Goal: Task Accomplishment & Management: Complete application form

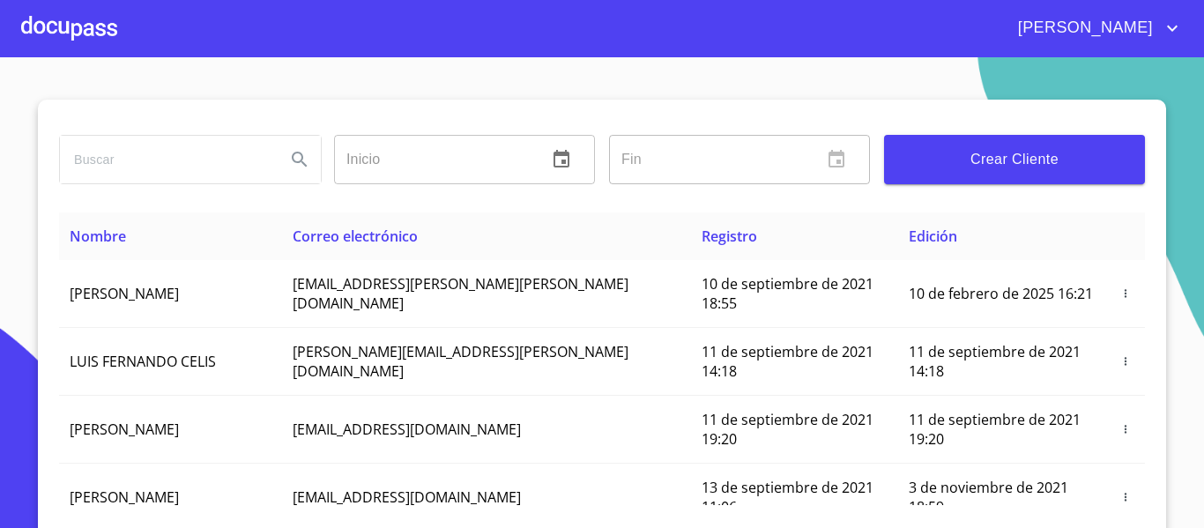
click at [60, 24] on div at bounding box center [69, 28] width 96 height 56
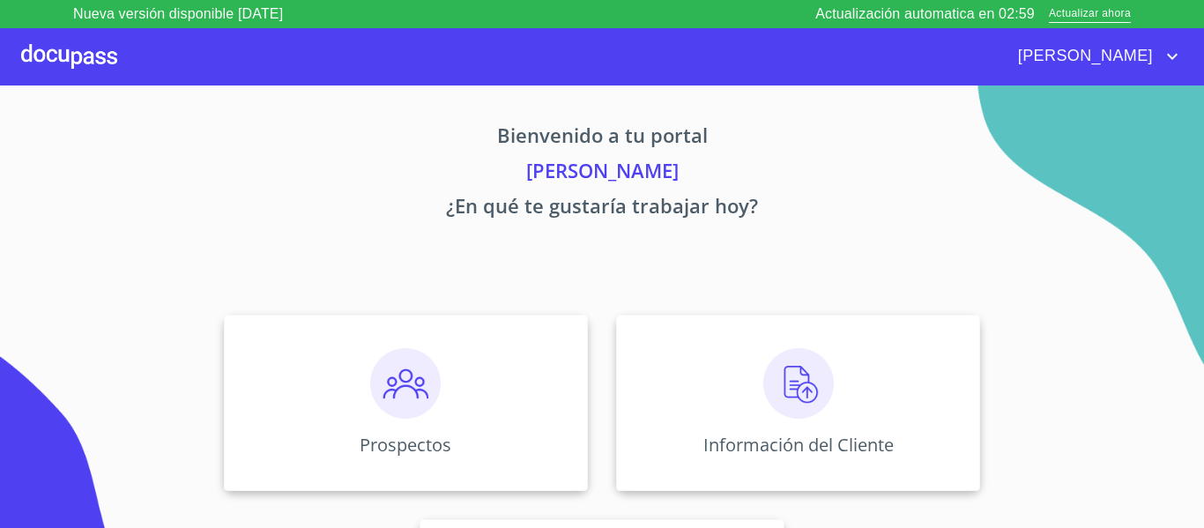
scroll to position [153, 0]
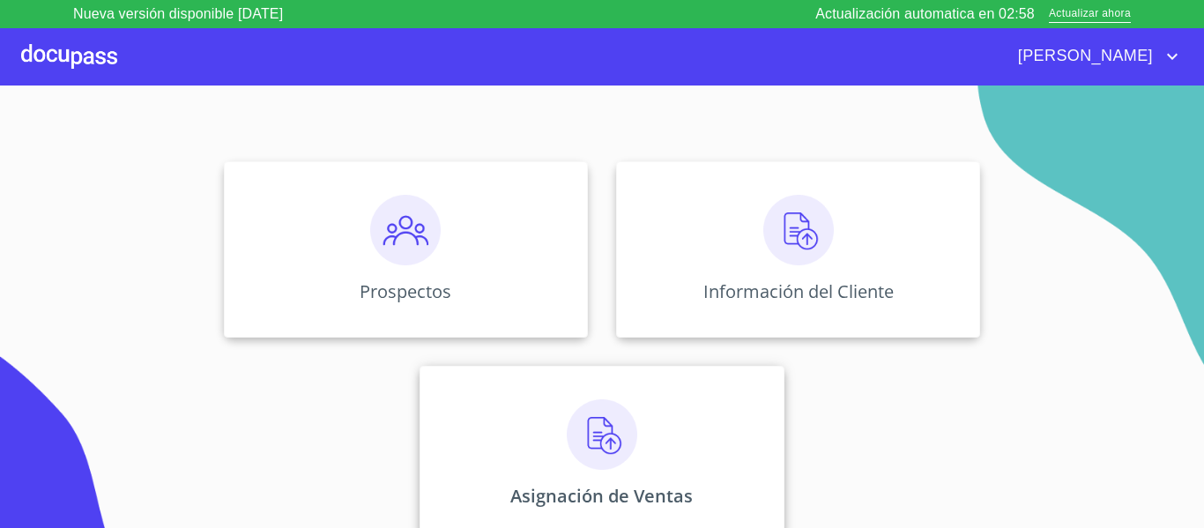
click at [650, 427] on div "Asignación de Ventas" at bounding box center [602, 454] width 364 height 176
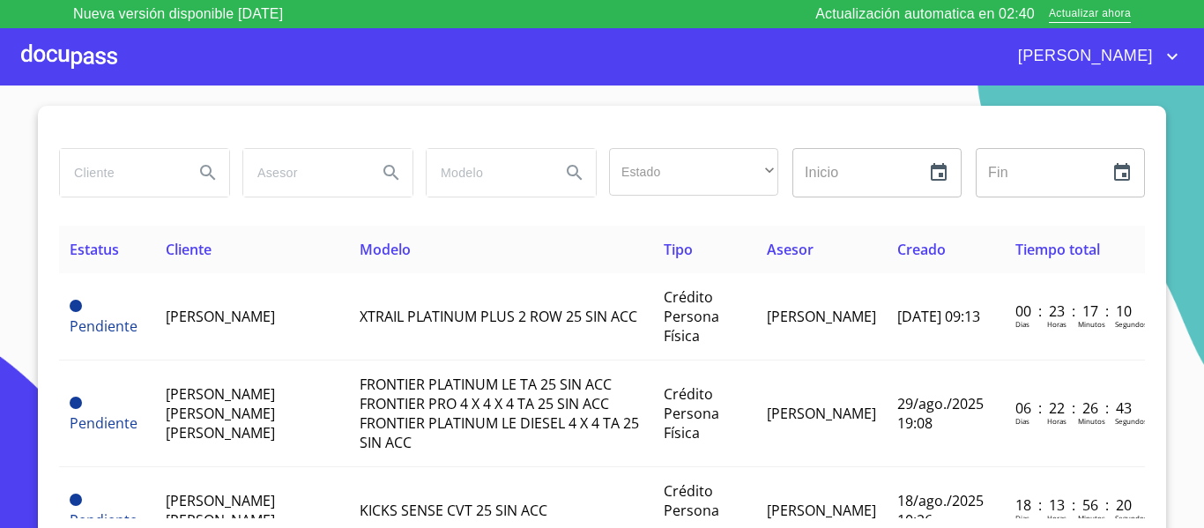
scroll to position [33, 0]
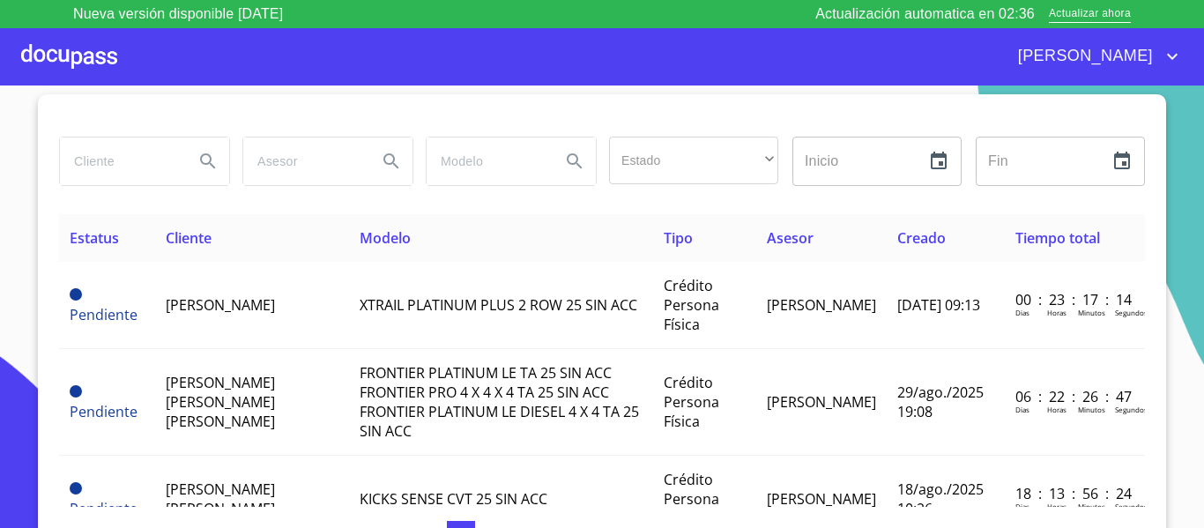
click at [110, 161] on input "search" at bounding box center [120, 161] width 120 height 48
click at [203, 163] on icon "Search" at bounding box center [207, 160] width 15 height 15
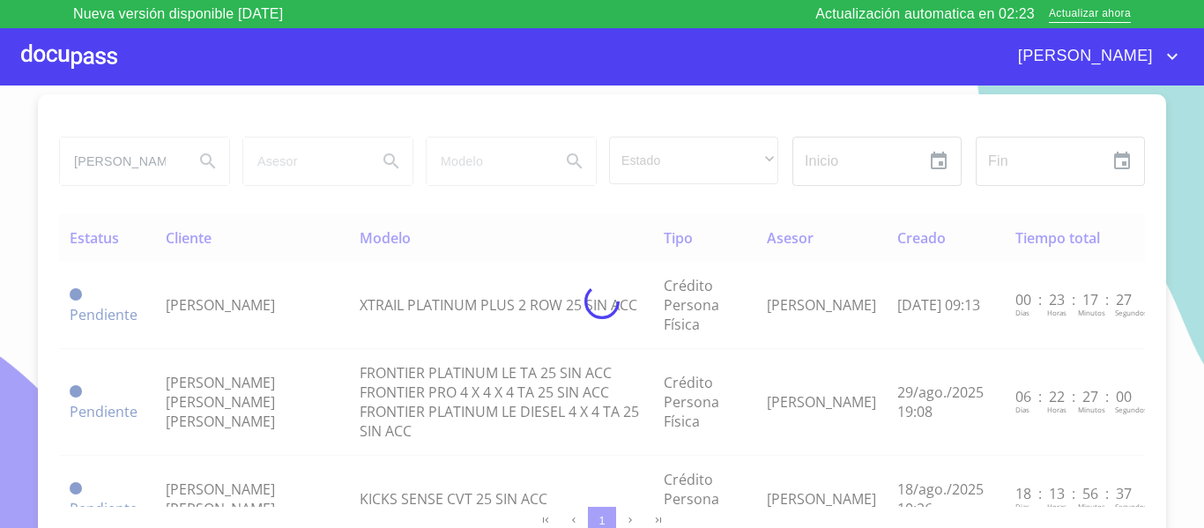
scroll to position [0, 0]
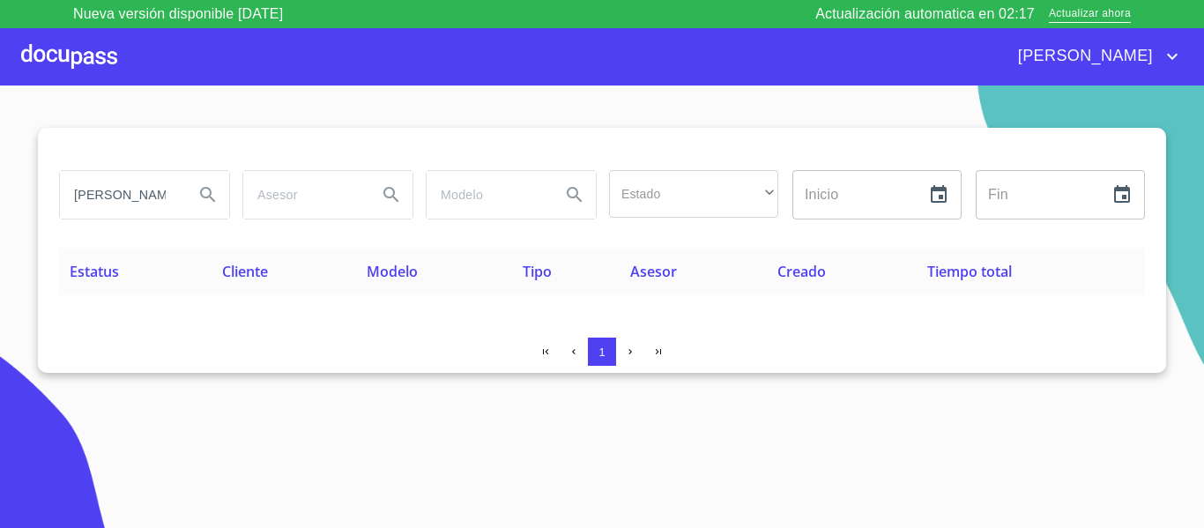
click at [163, 193] on input "erick francisco" at bounding box center [120, 195] width 120 height 48
type input "e"
click at [82, 53] on div at bounding box center [69, 56] width 96 height 56
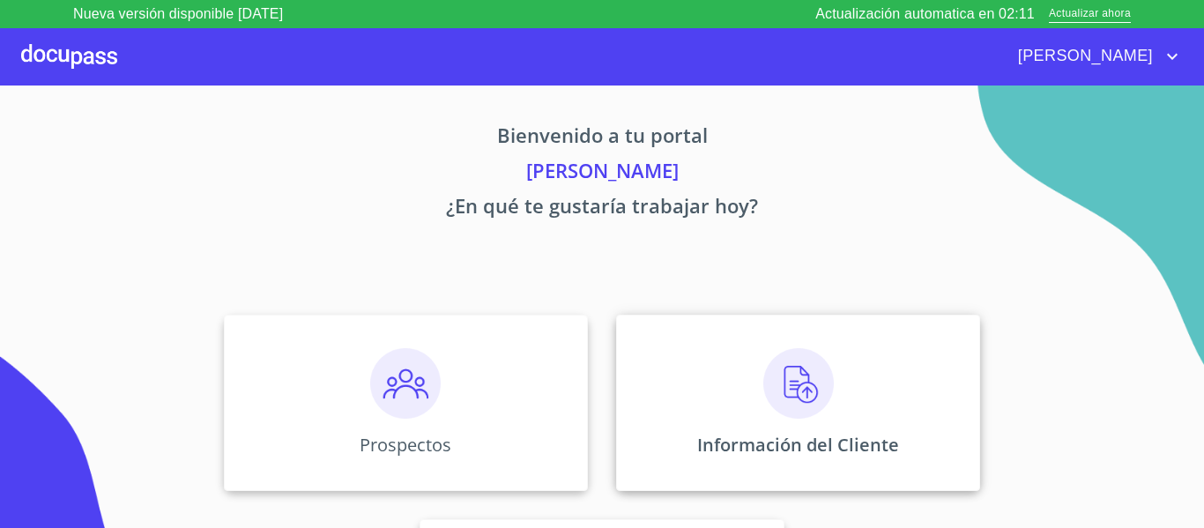
click at [675, 464] on div "Información del Cliente" at bounding box center [798, 403] width 364 height 176
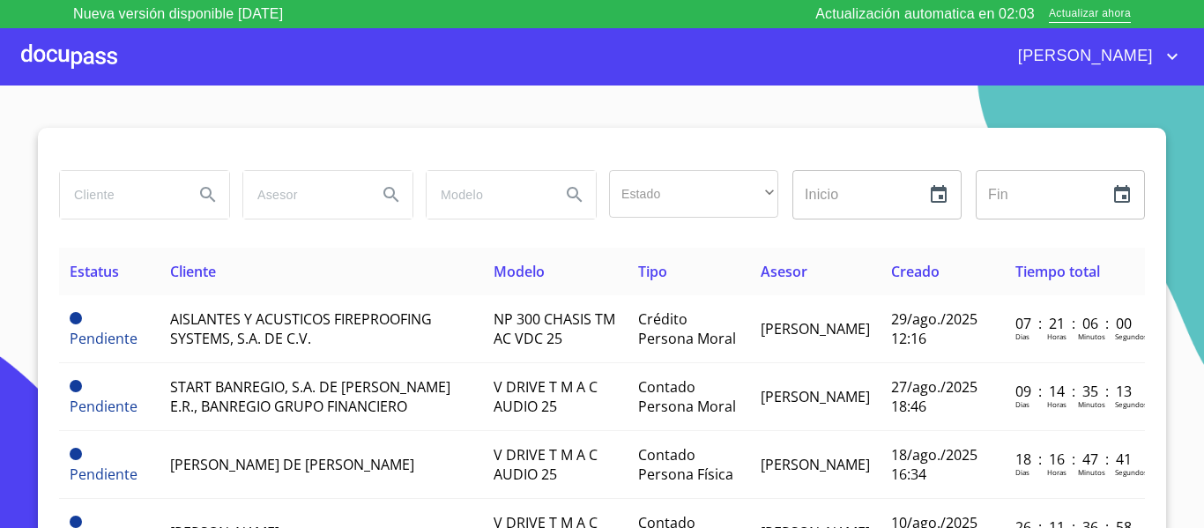
click at [107, 204] on input "search" at bounding box center [120, 195] width 120 height 48
type input "[PERSON_NAME]"
click at [197, 188] on icon "Search" at bounding box center [207, 194] width 21 height 21
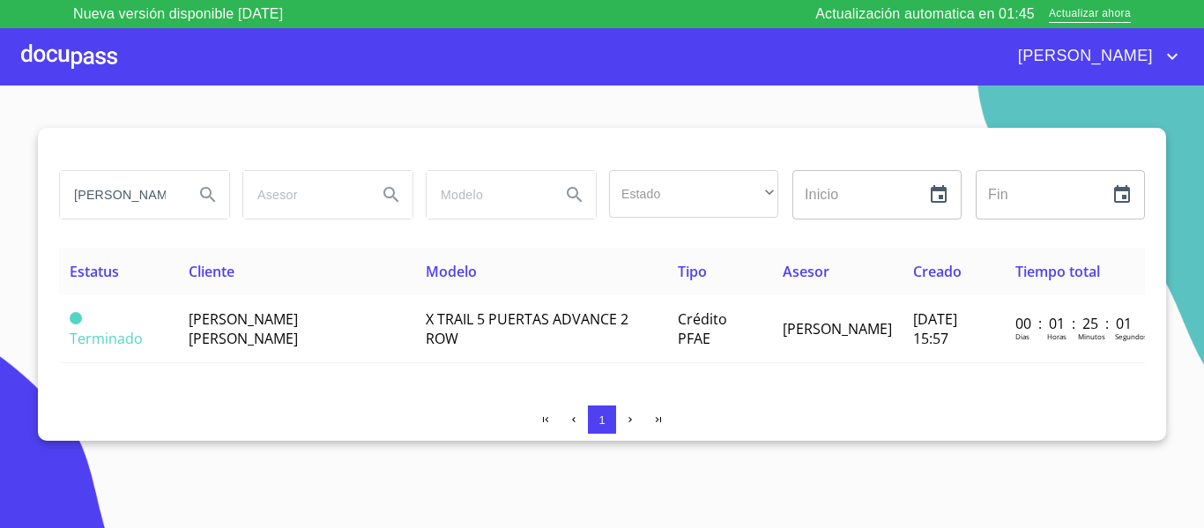
scroll to position [0, 27]
drag, startPoint x: 71, startPoint y: 196, endPoint x: 205, endPoint y: 196, distance: 134.8
click at [205, 196] on div "[PERSON_NAME]" at bounding box center [144, 195] width 169 height 48
click at [82, 66] on div at bounding box center [69, 56] width 96 height 56
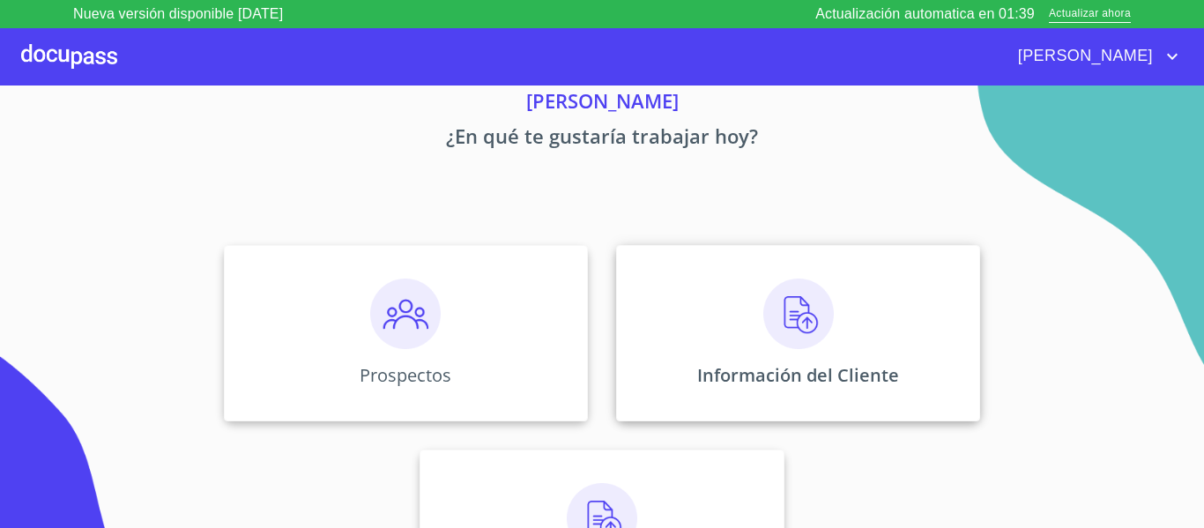
scroll to position [153, 0]
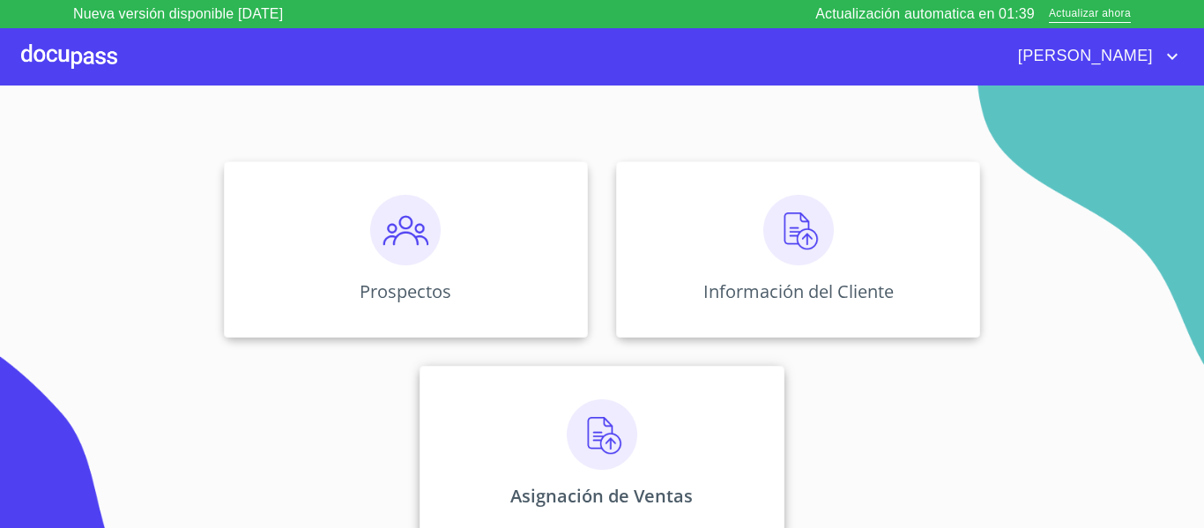
click at [633, 439] on div "Asignación de Ventas" at bounding box center [602, 454] width 364 height 176
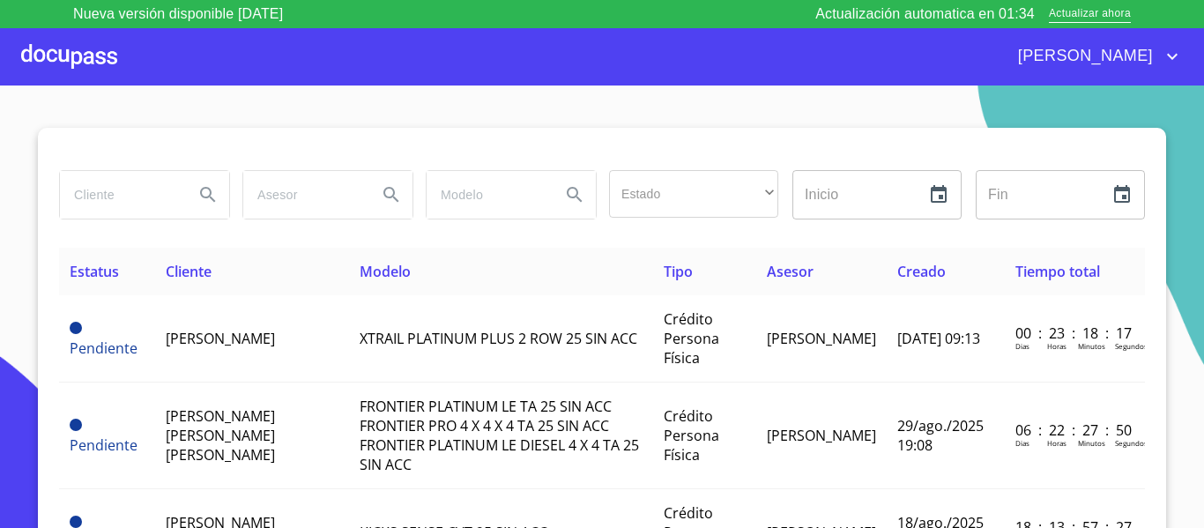
paste input "[PERSON_NAME]"
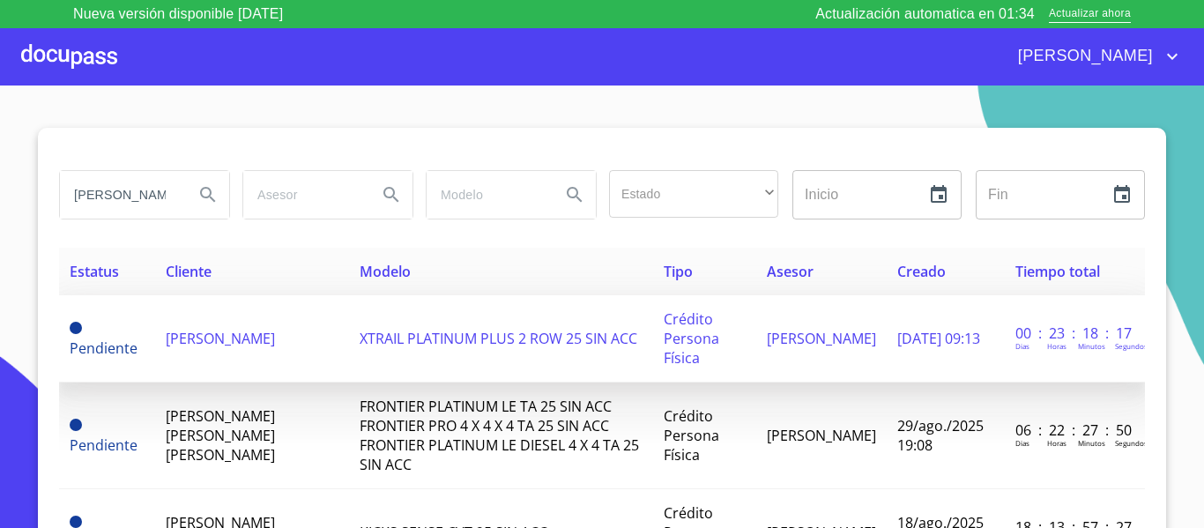
scroll to position [0, 27]
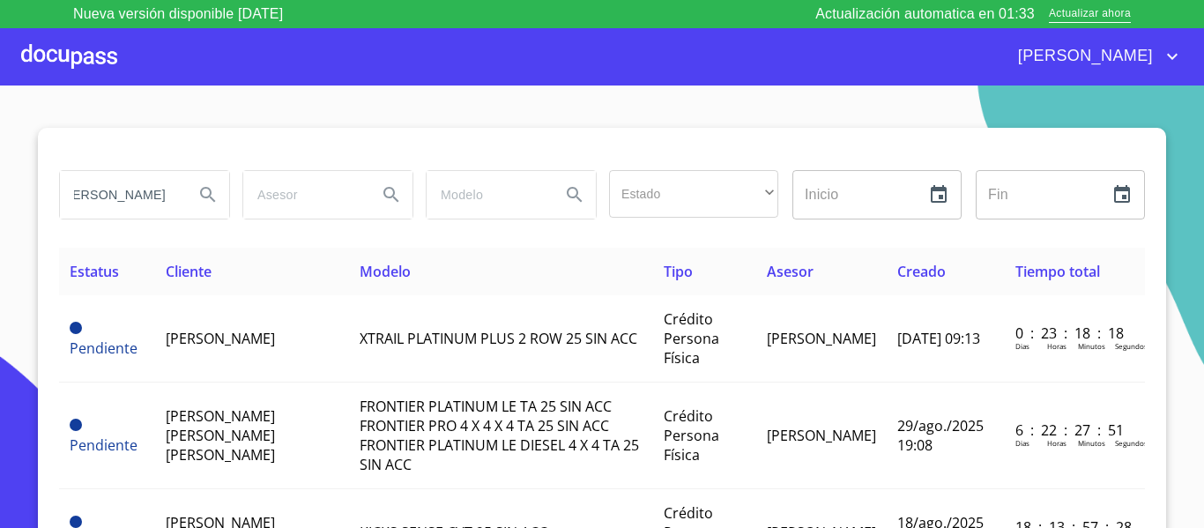
type input "[PERSON_NAME]"
click at [200, 193] on icon "Search" at bounding box center [207, 194] width 15 height 15
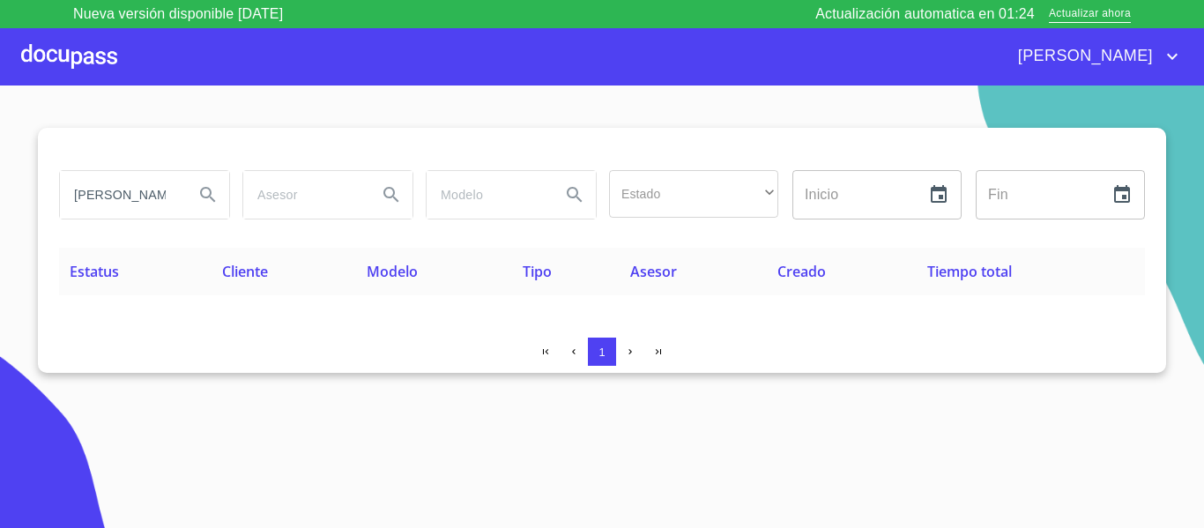
scroll to position [0, 27]
drag, startPoint x: 71, startPoint y: 191, endPoint x: 199, endPoint y: 204, distance: 129.4
click at [199, 204] on div "[PERSON_NAME]" at bounding box center [144, 195] width 169 height 48
click at [76, 58] on div at bounding box center [69, 56] width 96 height 56
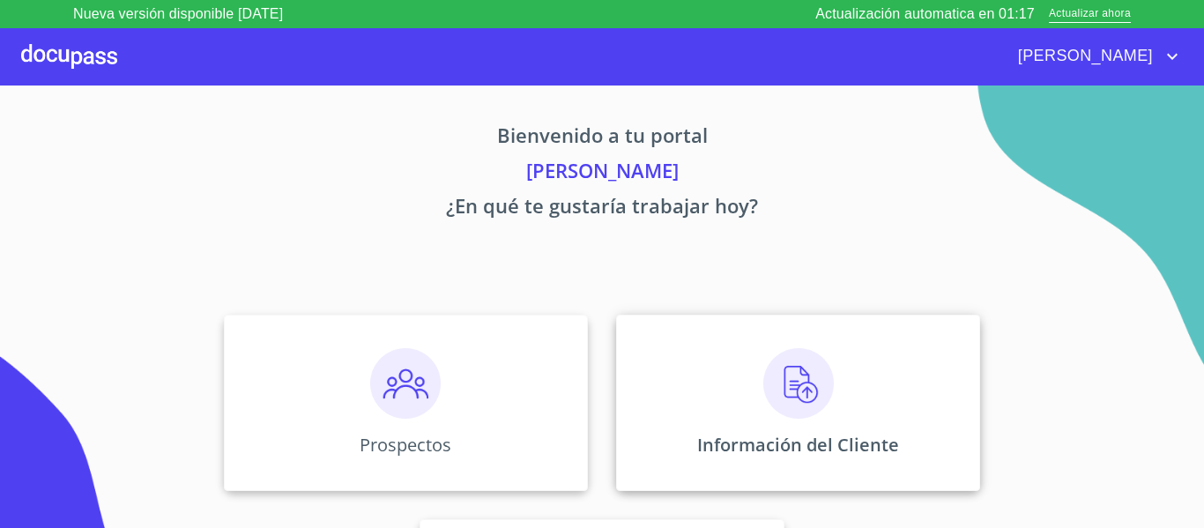
click at [693, 458] on div "Información del Cliente" at bounding box center [798, 403] width 364 height 176
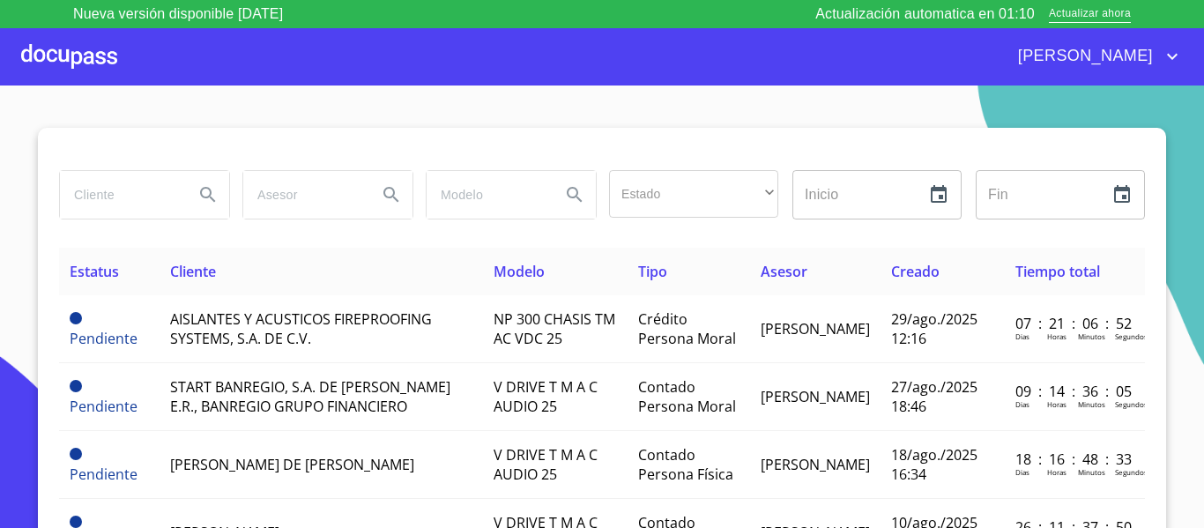
paste input "[PERSON_NAME]"
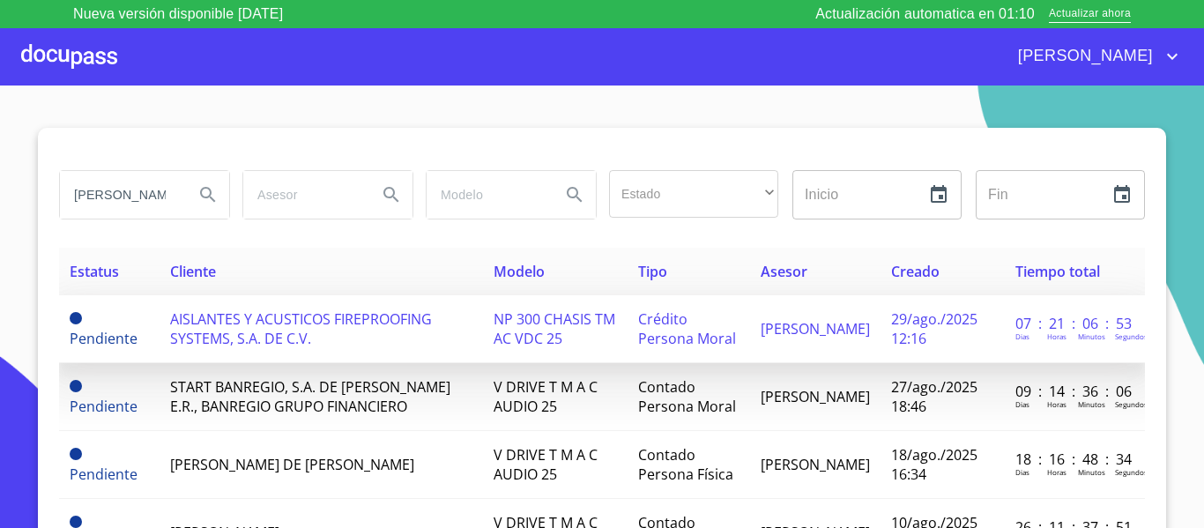
scroll to position [0, 27]
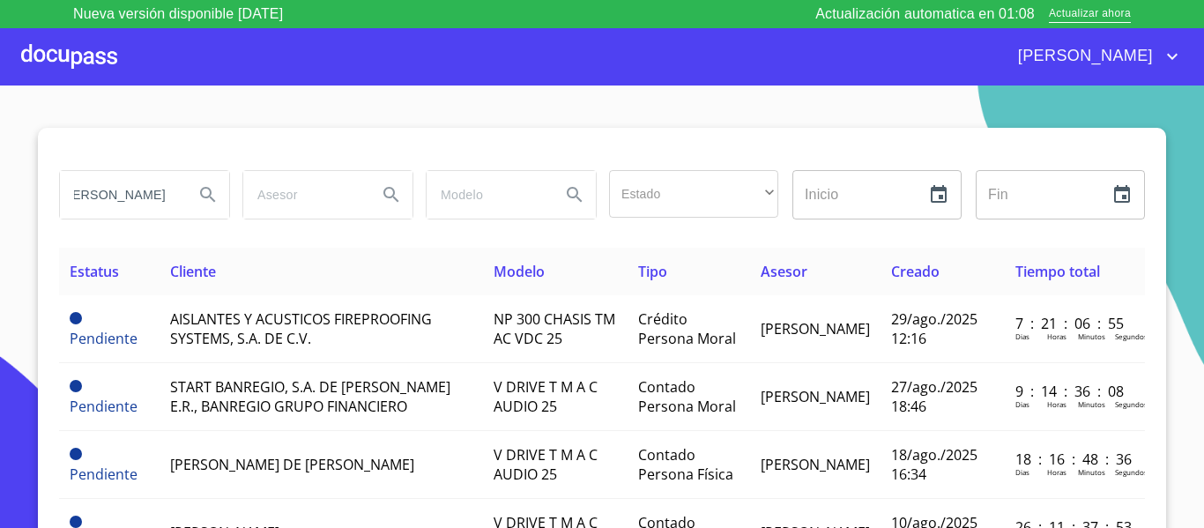
type input "[PERSON_NAME]"
click at [204, 199] on icon "Search" at bounding box center [207, 194] width 21 height 21
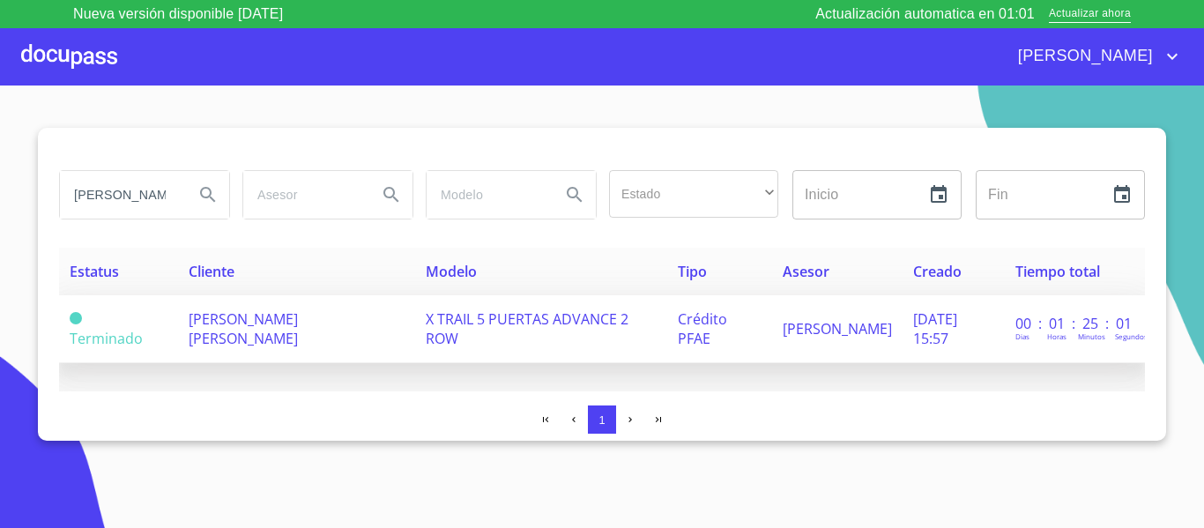
click at [514, 317] on span "X TRAIL 5 PUERTAS ADVANCE 2 ROW" at bounding box center [527, 328] width 203 height 39
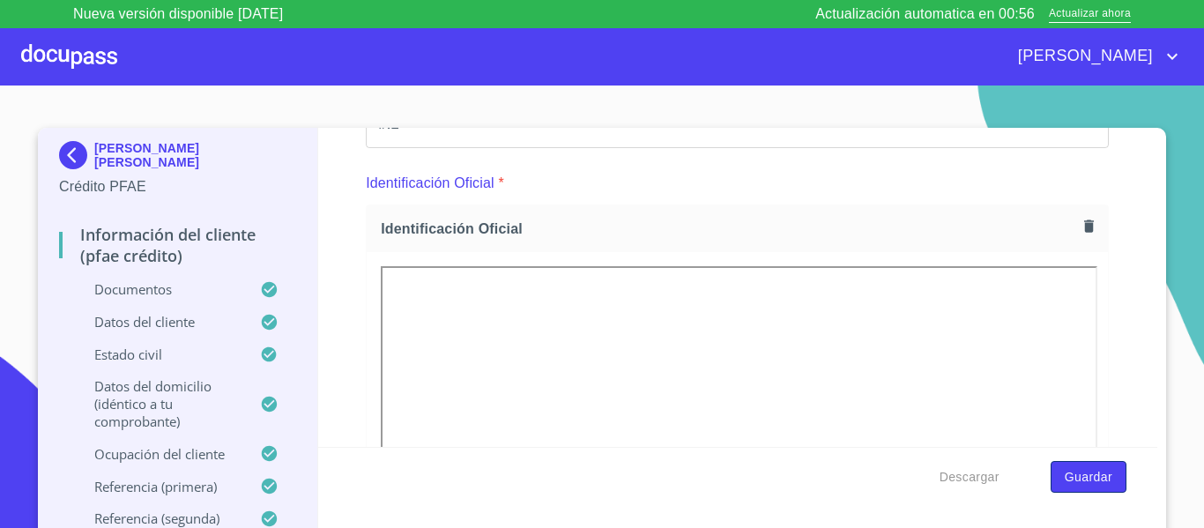
click at [1068, 477] on span "Guardar" at bounding box center [1089, 477] width 48 height 22
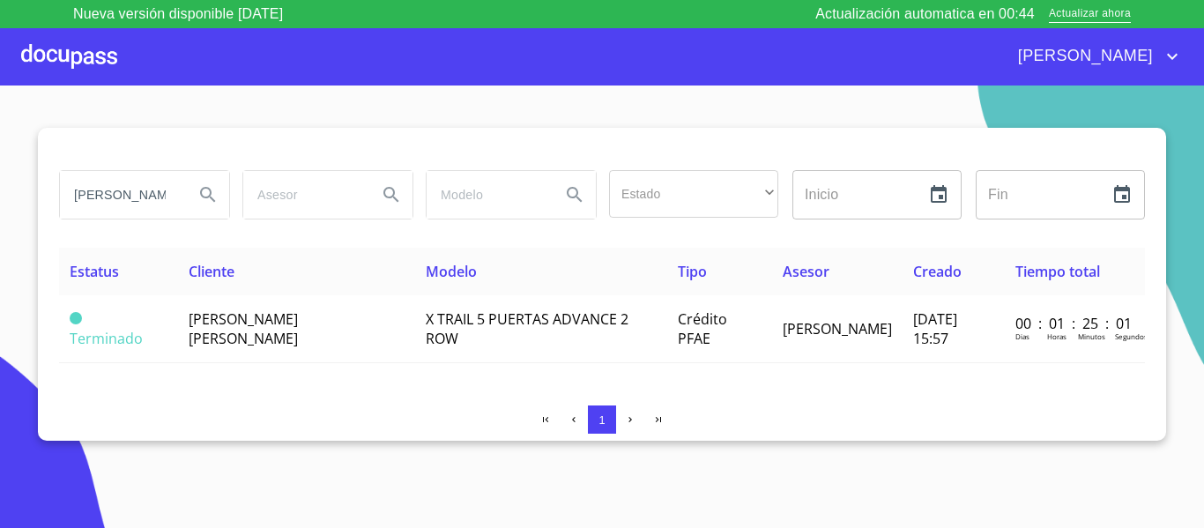
click at [63, 53] on div at bounding box center [69, 56] width 96 height 56
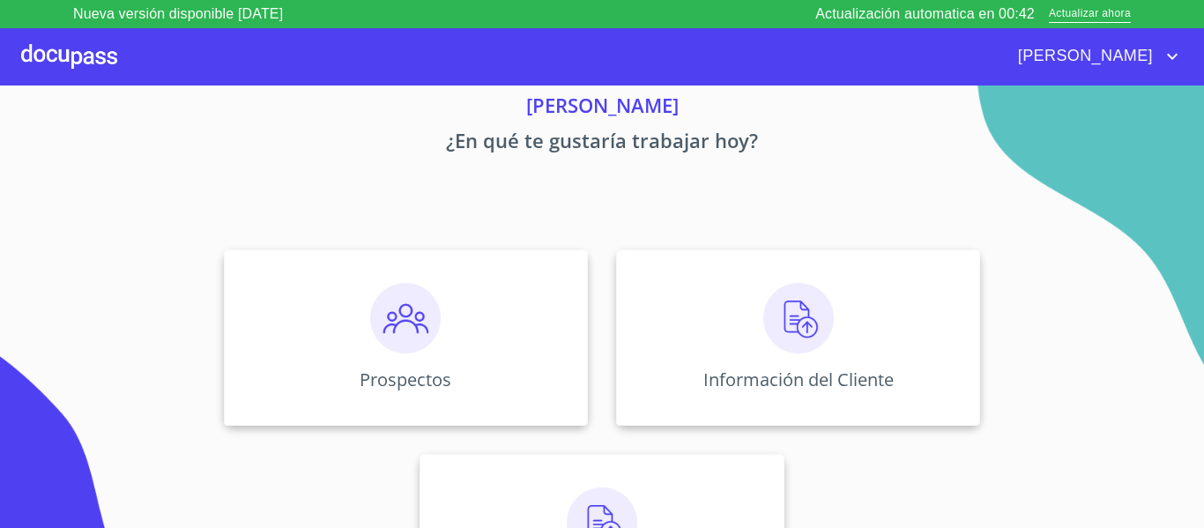
scroll to position [153, 0]
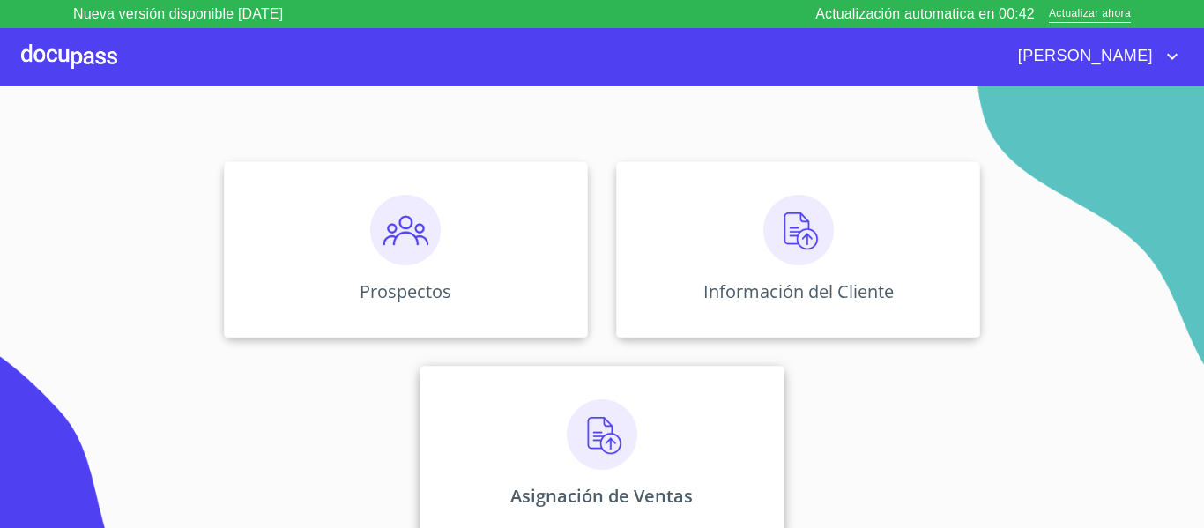
click at [550, 455] on div "Asignación de Ventas" at bounding box center [602, 454] width 364 height 176
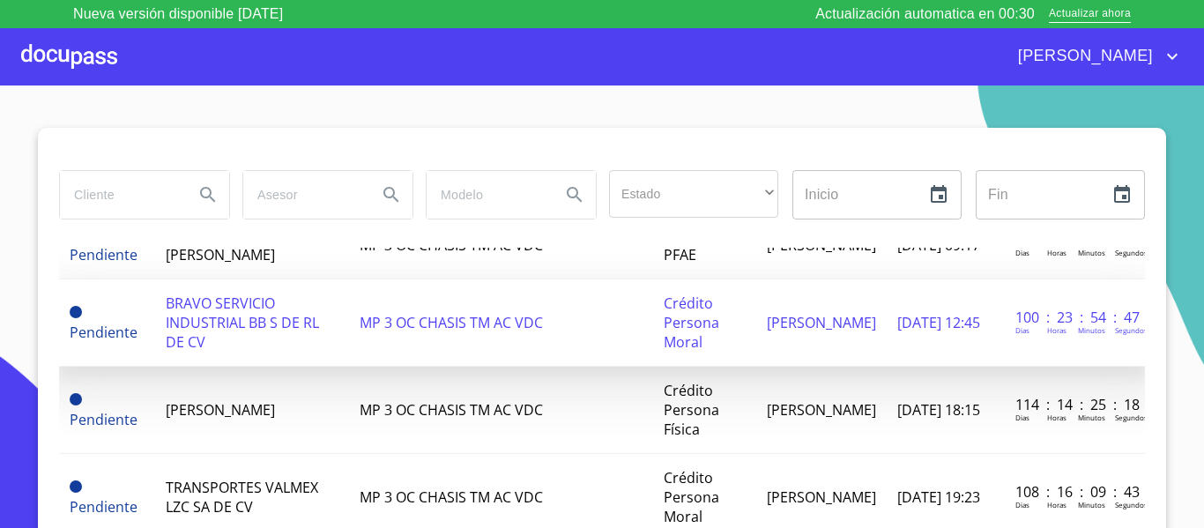
scroll to position [1322, 0]
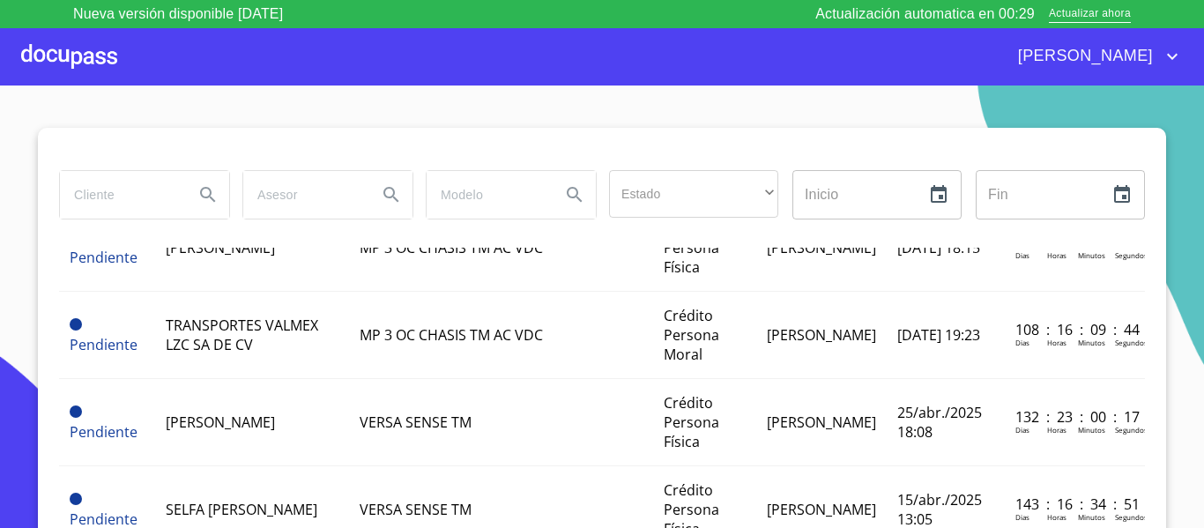
click at [93, 182] on input "search" at bounding box center [120, 195] width 120 height 48
paste input "[PERSON_NAME]"
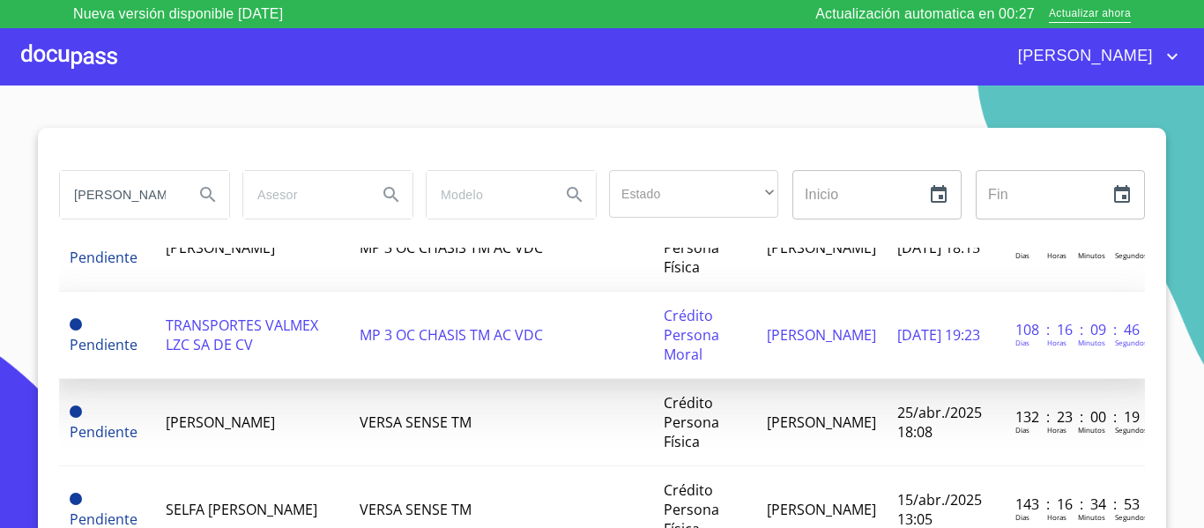
scroll to position [0, 27]
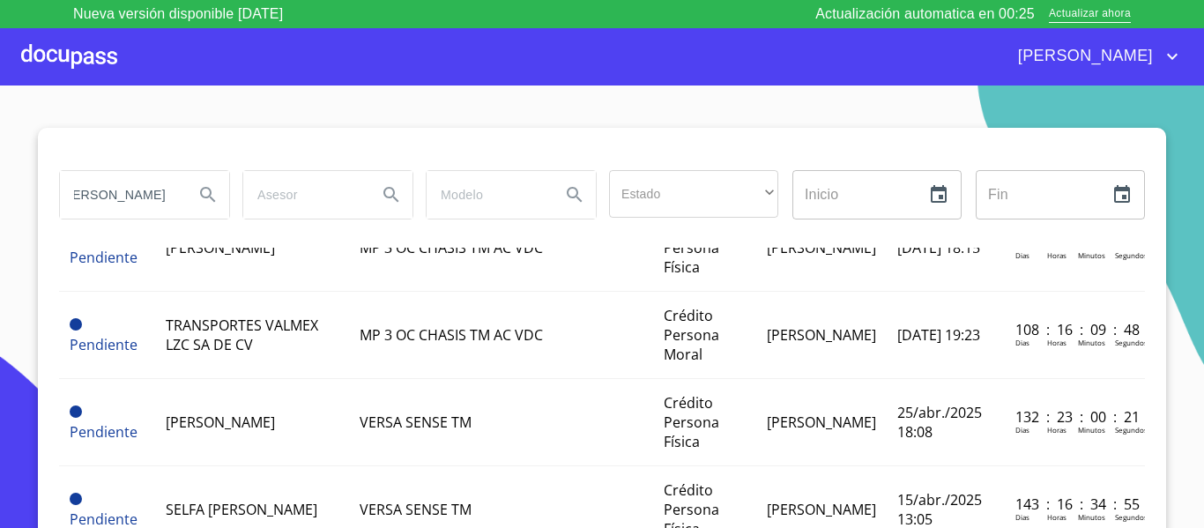
type input "[PERSON_NAME]"
click at [197, 196] on icon "Search" at bounding box center [207, 194] width 21 height 21
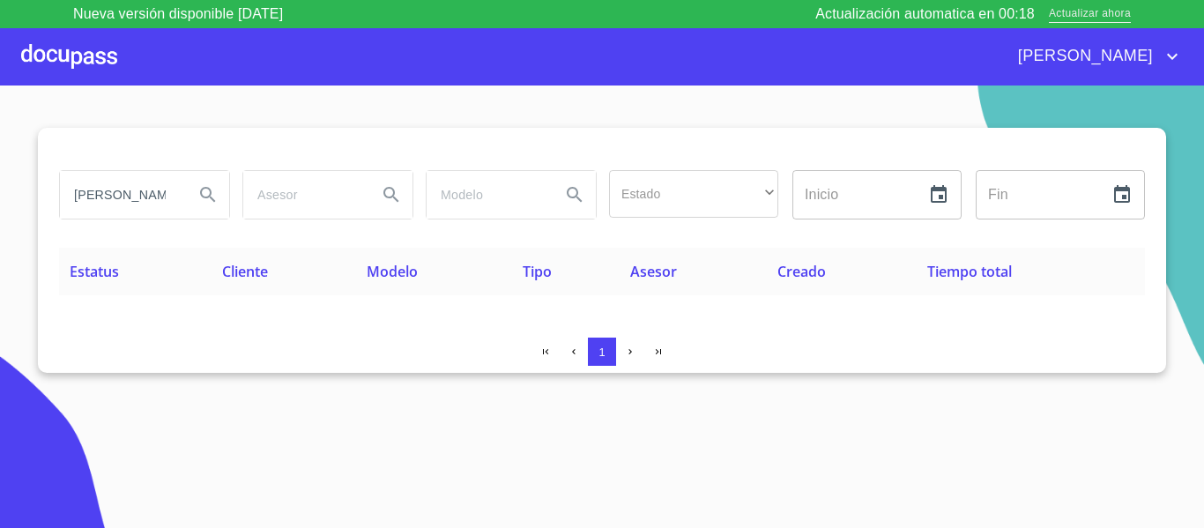
click at [1081, 20] on span "Actualizar ahora" at bounding box center [1090, 14] width 82 height 19
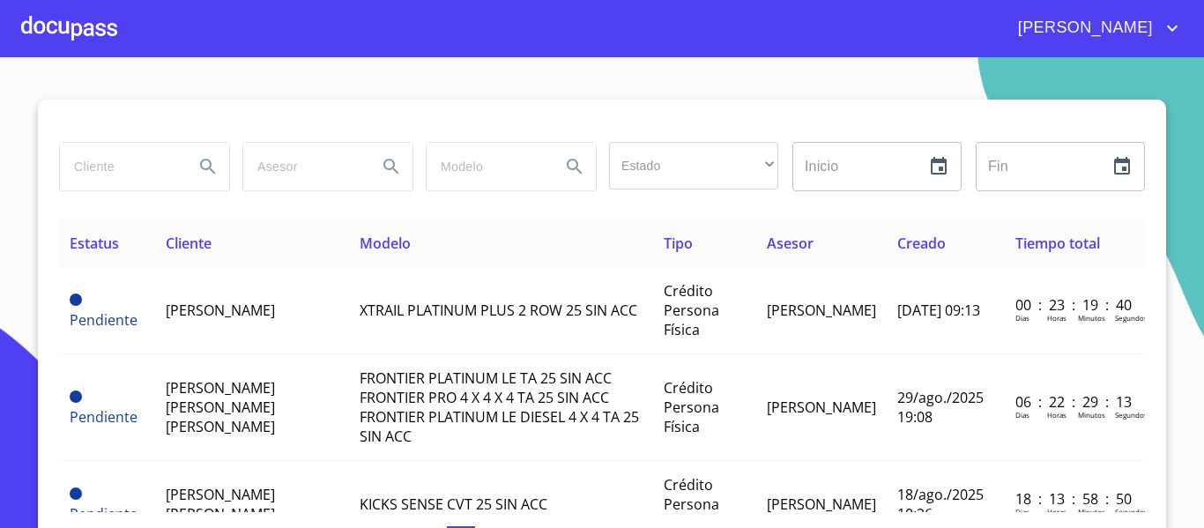
click at [111, 174] on input "search" at bounding box center [120, 167] width 120 height 48
type input "[PERSON_NAME]"
click at [199, 166] on icon "Search" at bounding box center [207, 166] width 21 height 21
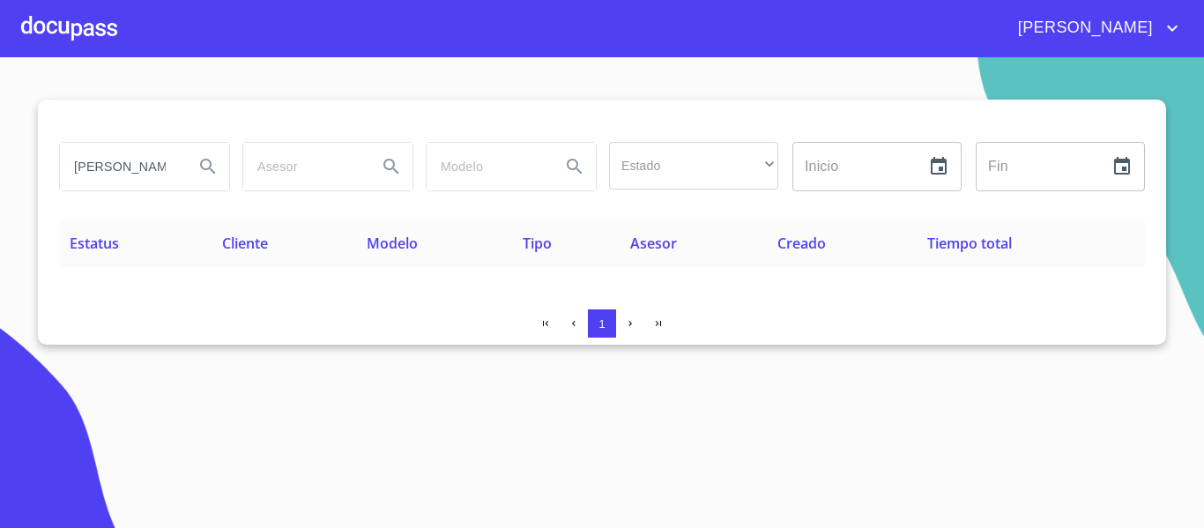
click at [55, 25] on div at bounding box center [69, 28] width 96 height 56
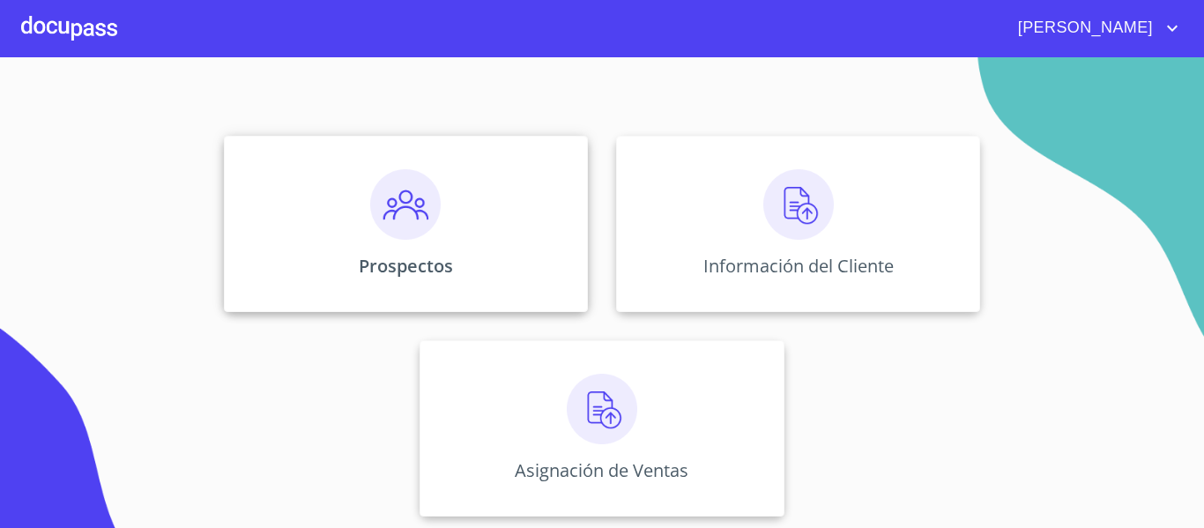
scroll to position [153, 0]
click at [529, 414] on div "Asignación de Ventas" at bounding box center [602, 426] width 364 height 176
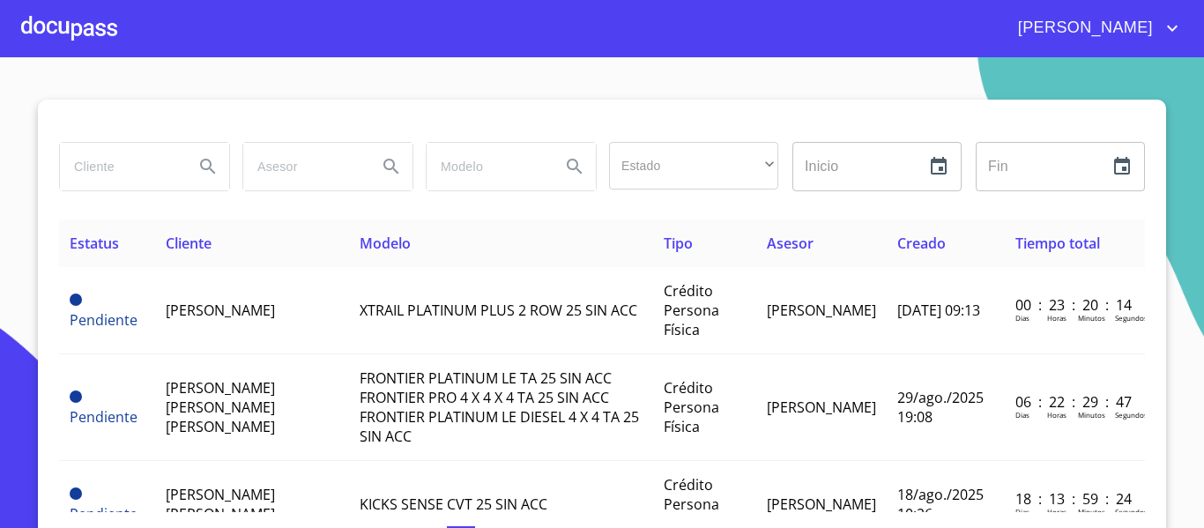
click at [95, 137] on div at bounding box center [143, 166] width 183 height 63
click at [102, 160] on input "search" at bounding box center [120, 167] width 120 height 48
paste input "[PERSON_NAME]"
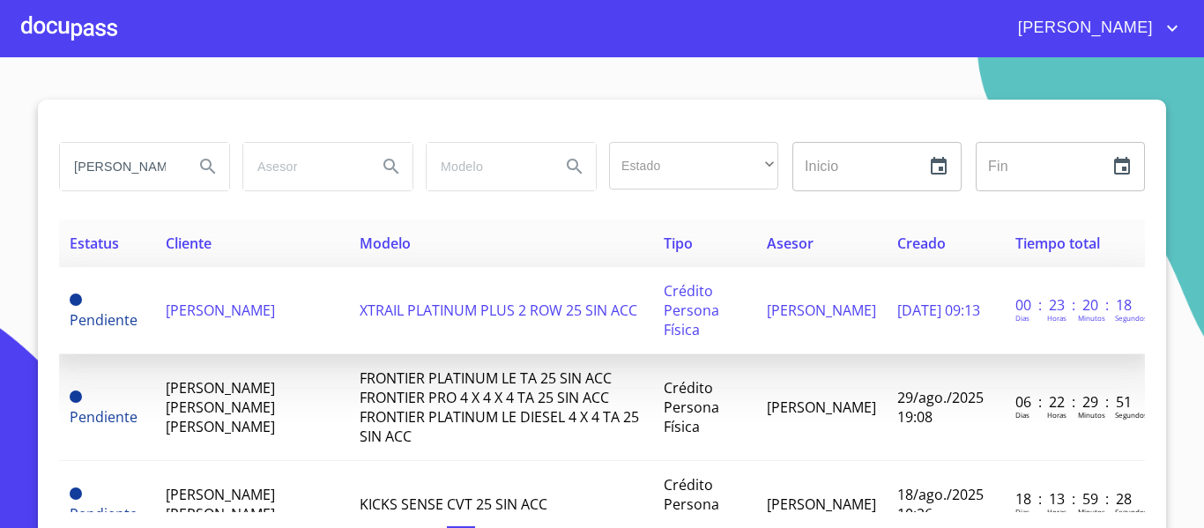
scroll to position [0, 27]
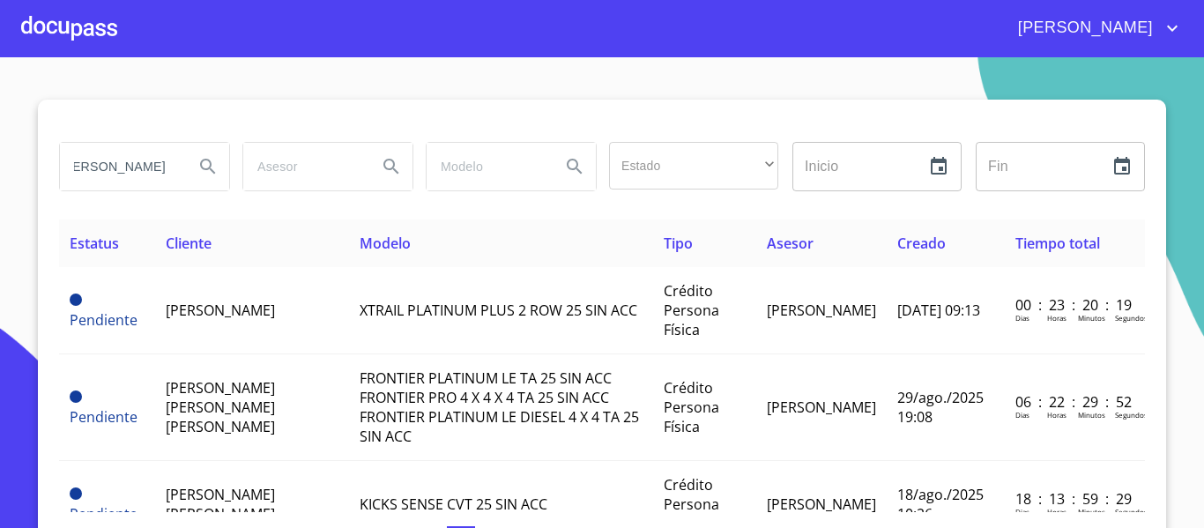
type input "[PERSON_NAME]"
click at [200, 158] on icon "Search" at bounding box center [207, 166] width 21 height 21
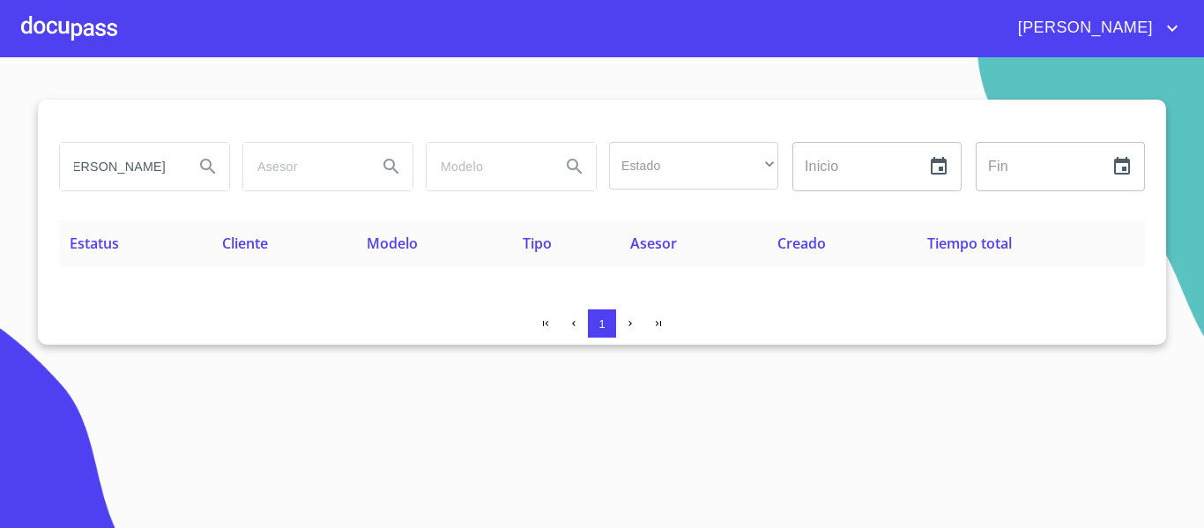
drag, startPoint x: 74, startPoint y: 163, endPoint x: 201, endPoint y: 167, distance: 127.0
click at [201, 167] on div "[PERSON_NAME]" at bounding box center [144, 167] width 169 height 48
click at [201, 167] on icon "Search" at bounding box center [207, 166] width 15 height 15
click at [66, 166] on input "[PERSON_NAME]" at bounding box center [120, 167] width 120 height 48
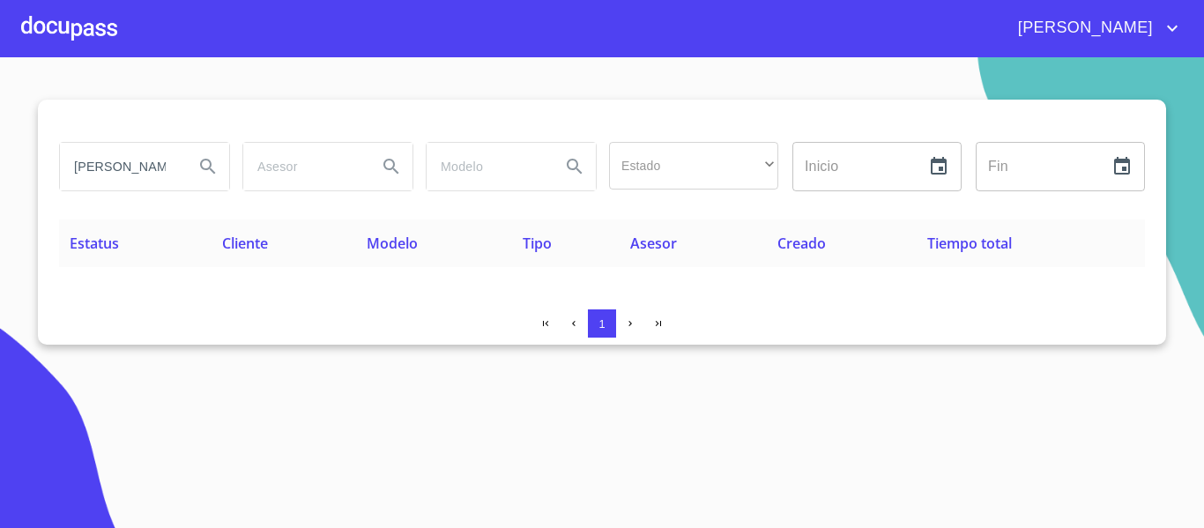
click at [51, 26] on div at bounding box center [69, 28] width 96 height 56
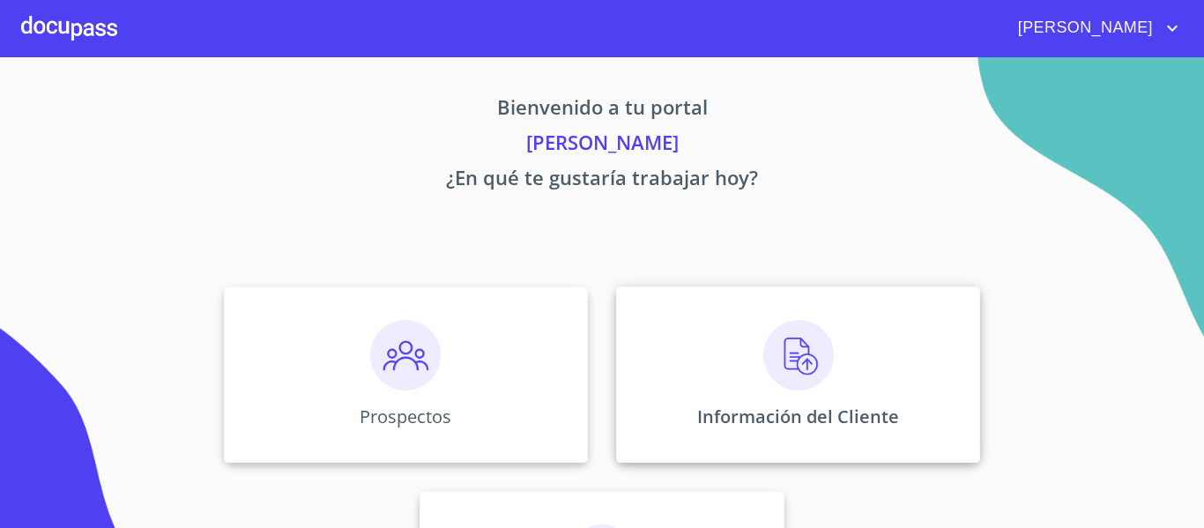
click at [772, 434] on div "Información del Cliente" at bounding box center [798, 374] width 364 height 176
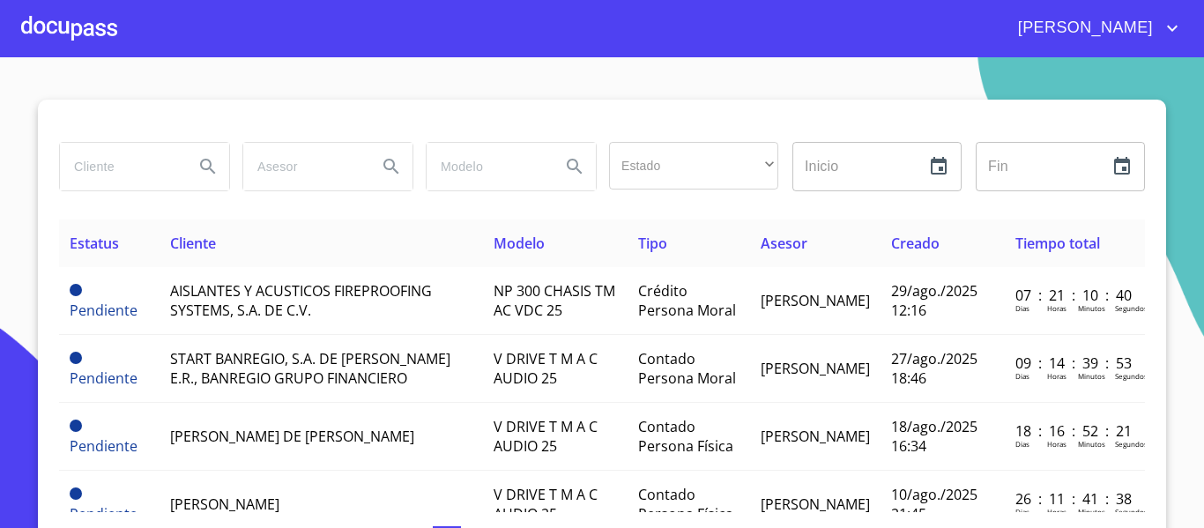
click at [108, 158] on input "search" at bounding box center [120, 167] width 120 height 48
type input "[PERSON_NAME]"
click at [203, 167] on icon "Search" at bounding box center [207, 166] width 15 height 15
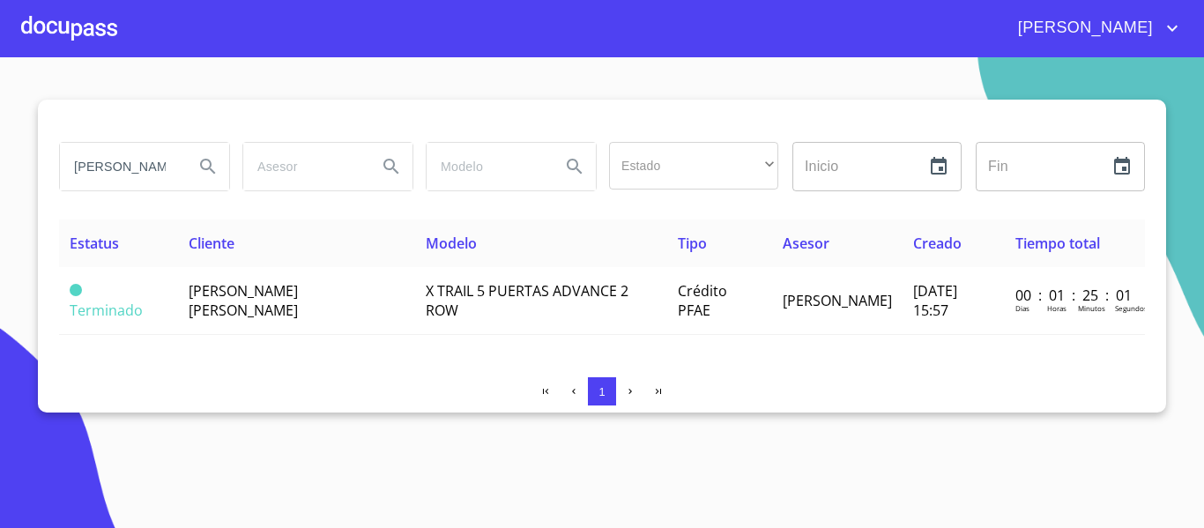
scroll to position [0, 27]
drag, startPoint x: 71, startPoint y: 166, endPoint x: 200, endPoint y: 168, distance: 129.6
click at [200, 168] on div "[PERSON_NAME]" at bounding box center [144, 167] width 169 height 48
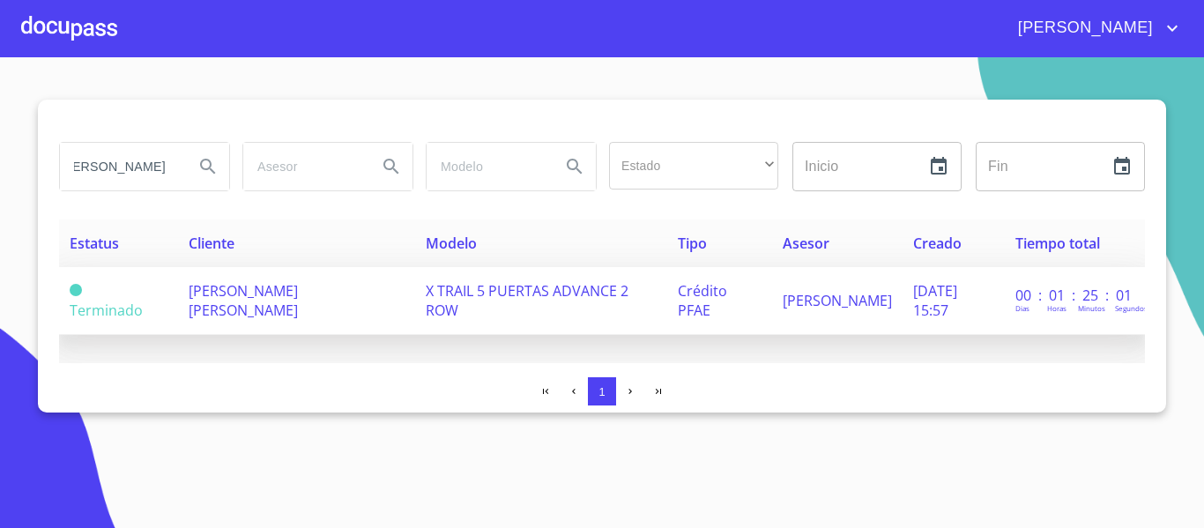
scroll to position [0, 0]
click at [794, 309] on span "[PERSON_NAME]" at bounding box center [837, 300] width 109 height 19
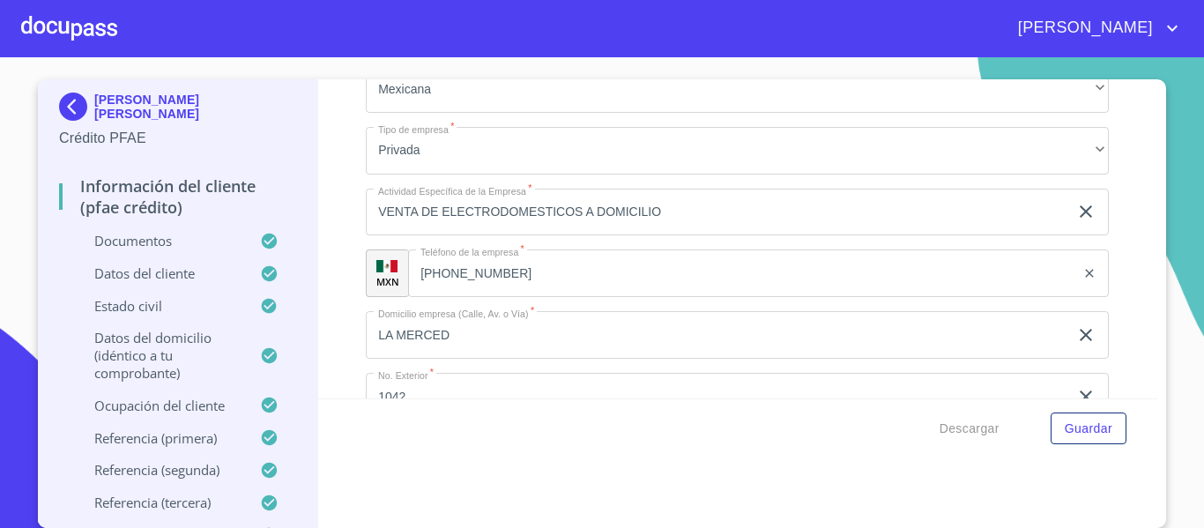
click at [72, 26] on div at bounding box center [69, 28] width 96 height 56
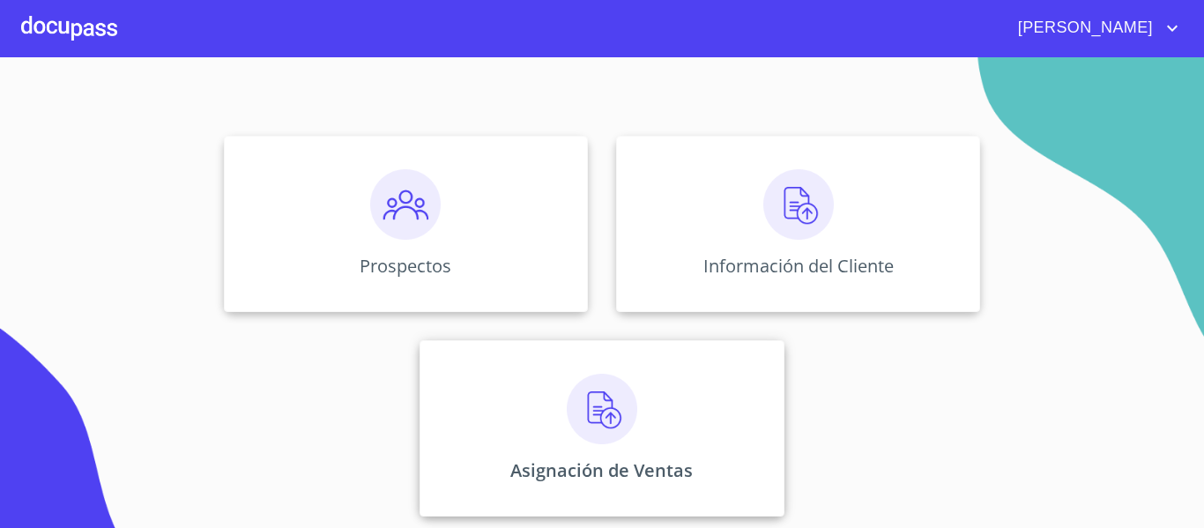
scroll to position [153, 0]
click at [592, 423] on img at bounding box center [602, 406] width 71 height 71
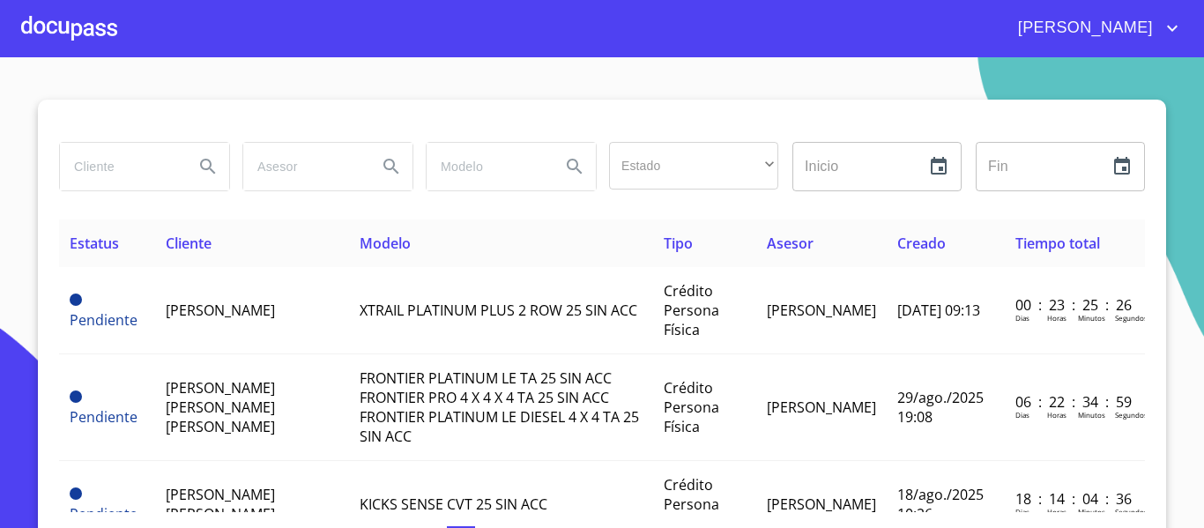
click at [117, 140] on div at bounding box center [143, 166] width 183 height 63
click at [119, 161] on input "search" at bounding box center [120, 167] width 120 height 48
click at [197, 163] on icon "Search" at bounding box center [207, 166] width 21 height 21
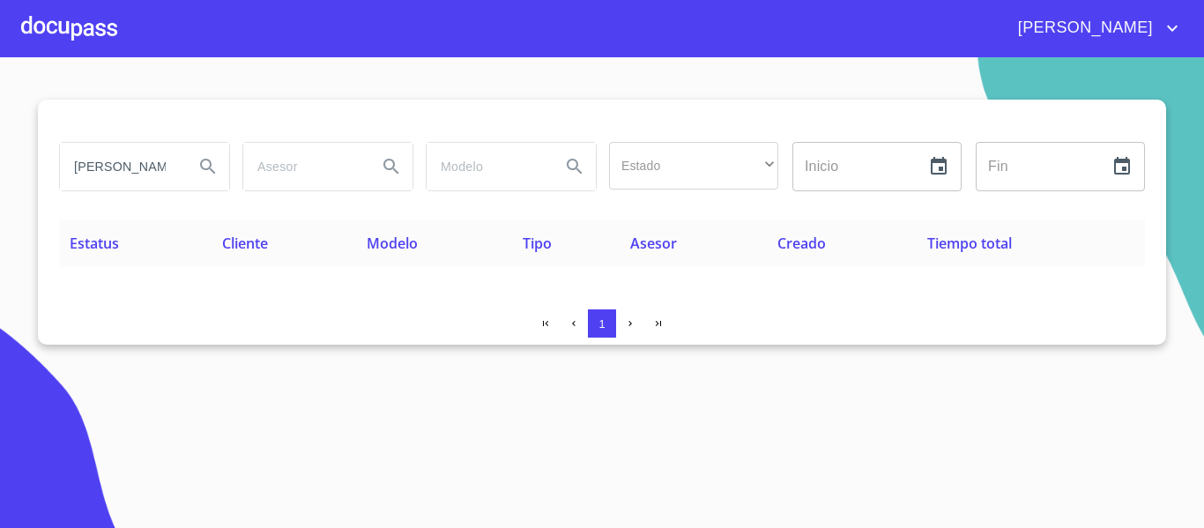
click at [73, 160] on input "[PERSON_NAME] [PERSON_NAME]" at bounding box center [120, 167] width 120 height 48
click at [205, 172] on icon "Search" at bounding box center [207, 166] width 21 height 21
click at [130, 164] on input "[PERSON_NAME]" at bounding box center [120, 167] width 120 height 48
click at [208, 166] on icon "Search" at bounding box center [207, 166] width 21 height 21
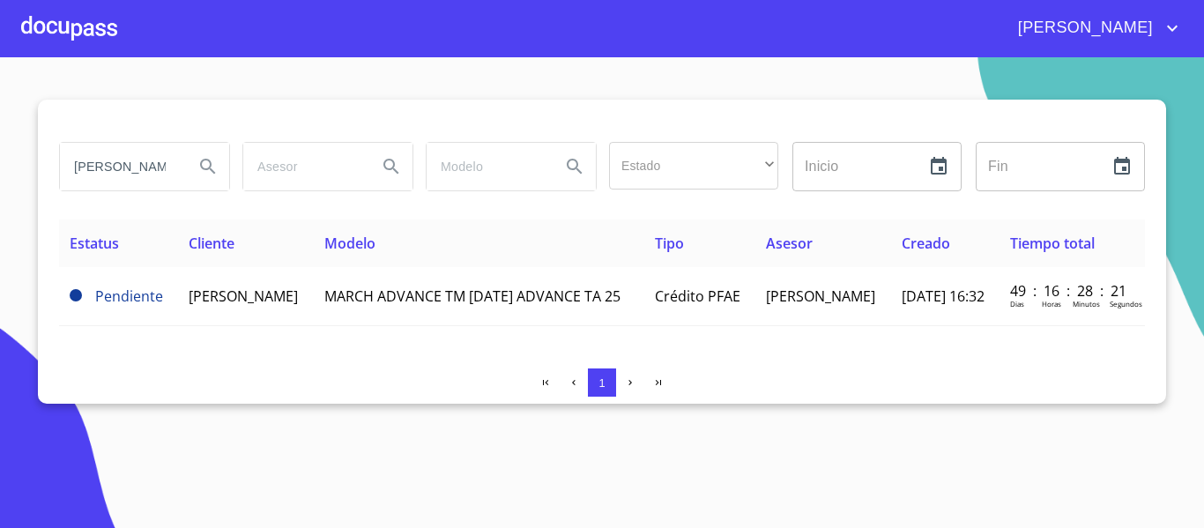
click at [157, 169] on input "[PERSON_NAME]" at bounding box center [120, 167] width 120 height 48
type input "V"
click at [71, 30] on div at bounding box center [69, 28] width 96 height 56
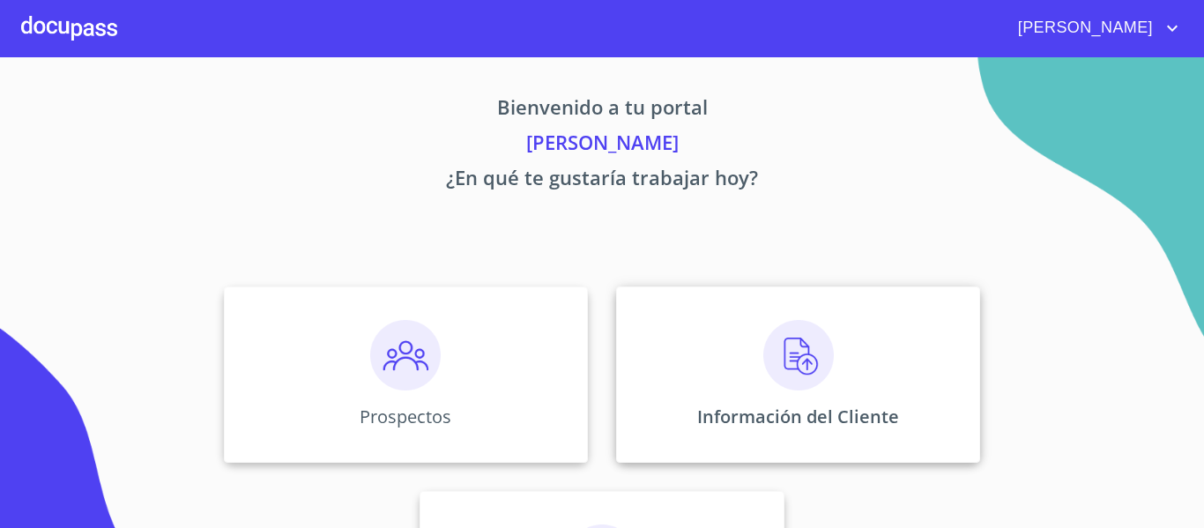
click at [665, 345] on div "Información del Cliente" at bounding box center [798, 374] width 364 height 176
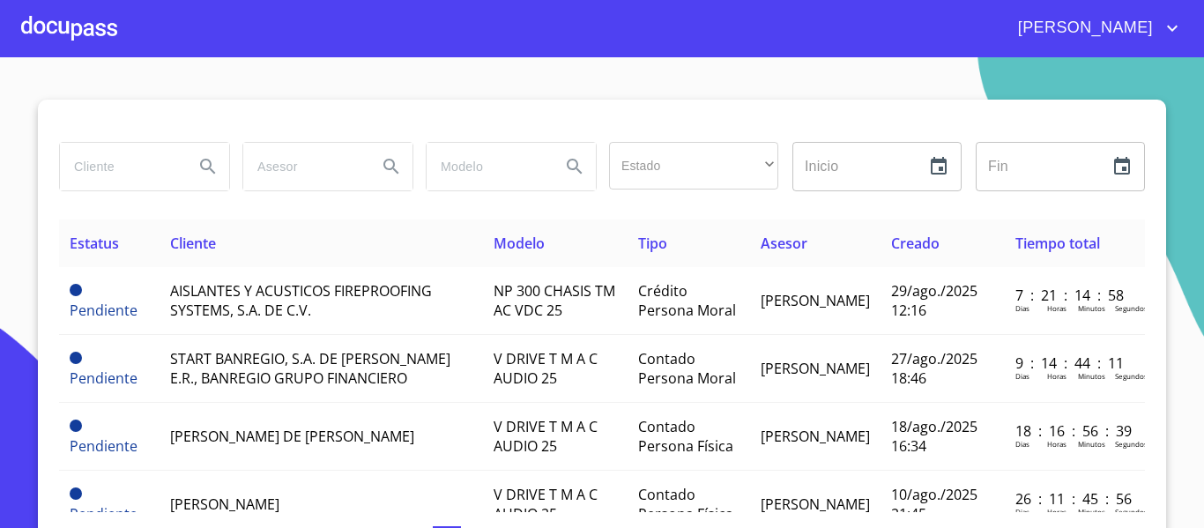
click at [129, 173] on input "search" at bounding box center [120, 167] width 120 height 48
type input "[PERSON_NAME]"
click at [204, 166] on icon "Search" at bounding box center [207, 166] width 15 height 15
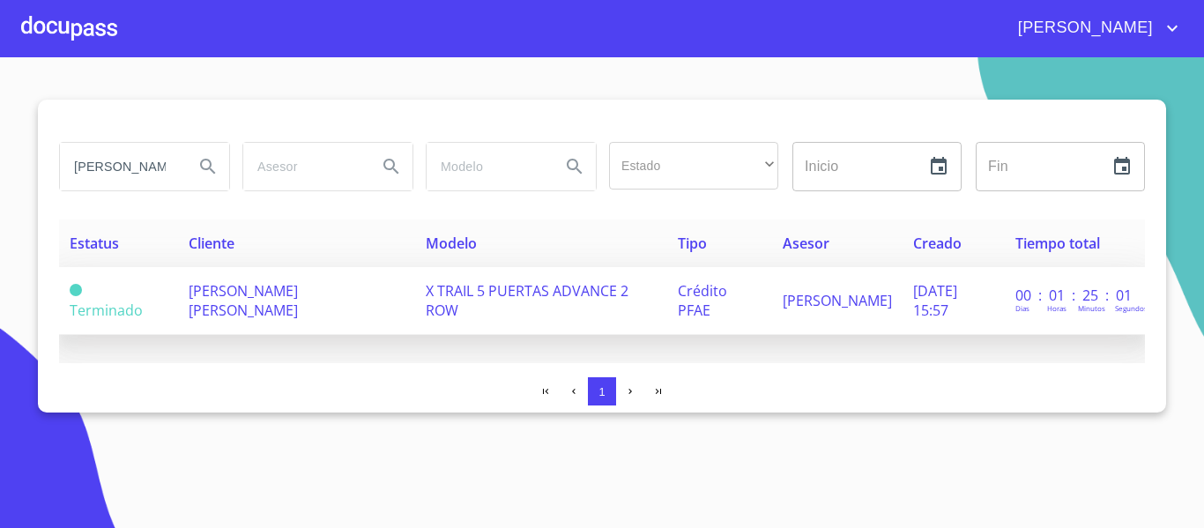
click at [570, 304] on td "X TRAIL 5 PUERTAS ADVANCE 2 ROW" at bounding box center [540, 301] width 251 height 68
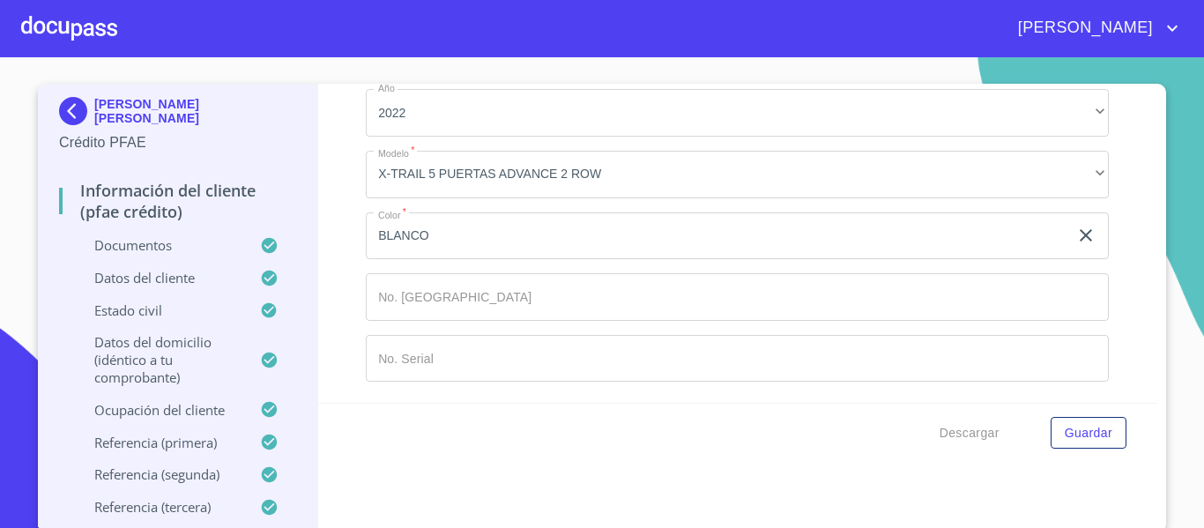
scroll to position [20, 0]
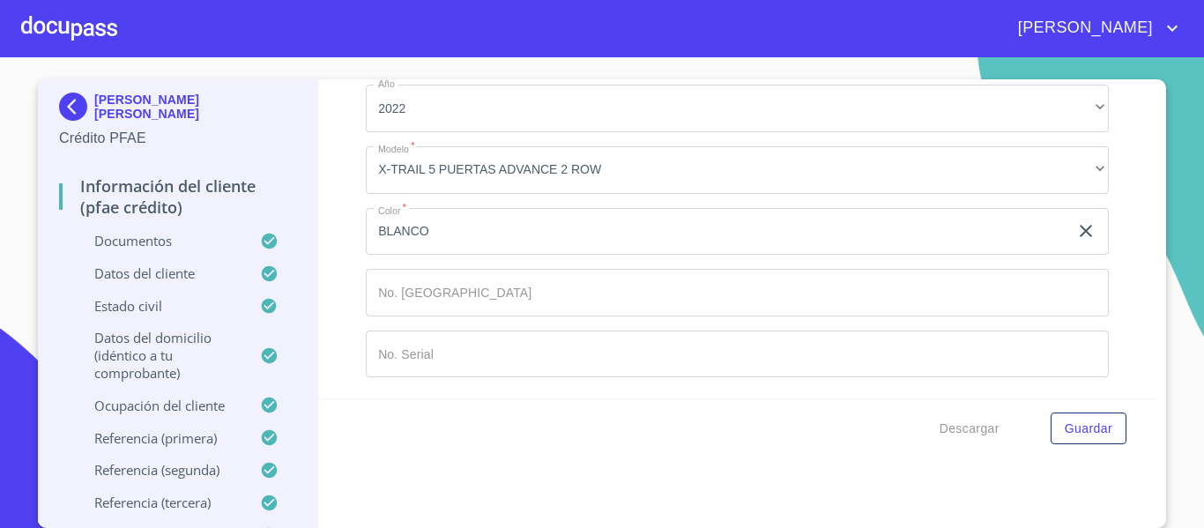
click at [81, 33] on div at bounding box center [69, 28] width 96 height 56
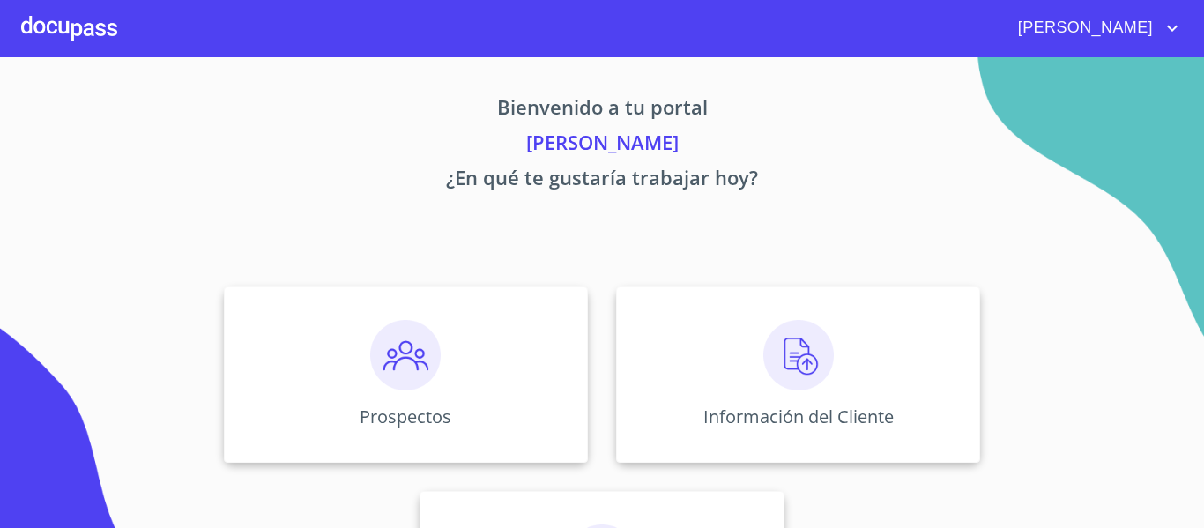
scroll to position [153, 0]
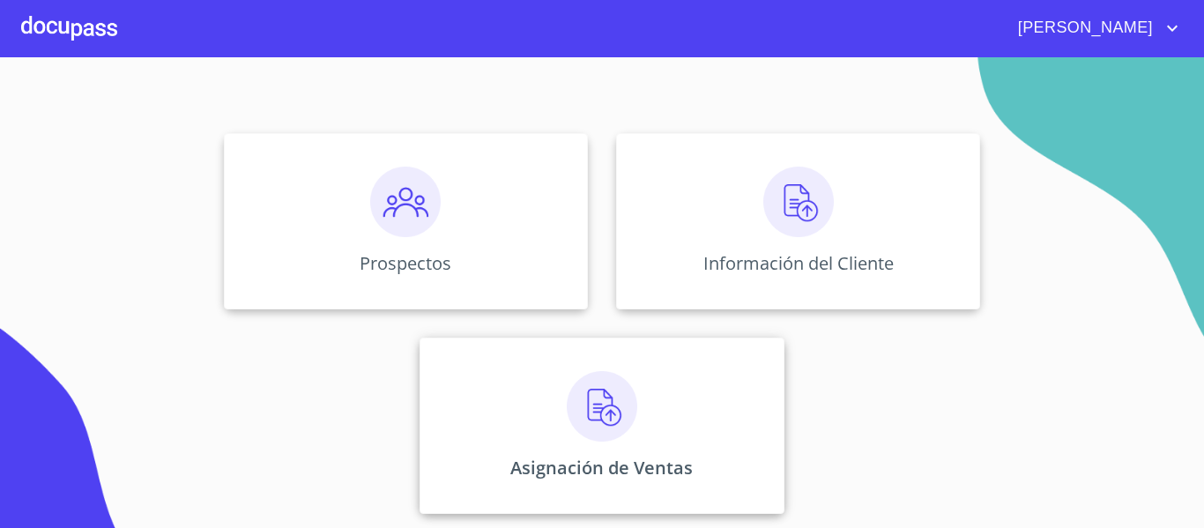
click at [636, 445] on div "Asignación de Ventas" at bounding box center [602, 426] width 364 height 176
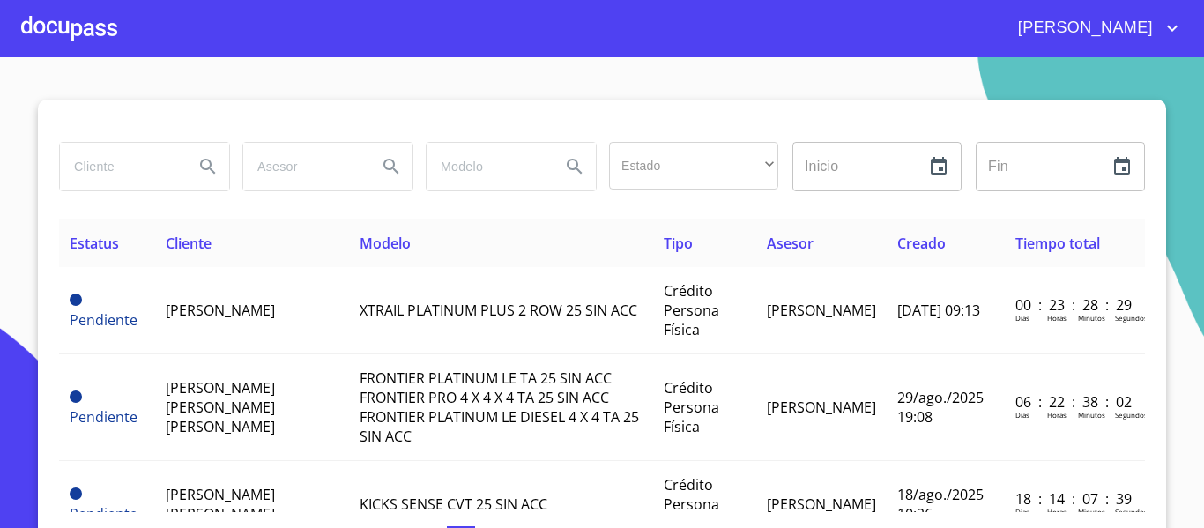
click at [96, 167] on input "search" at bounding box center [120, 167] width 120 height 48
paste input "[PERSON_NAME]"
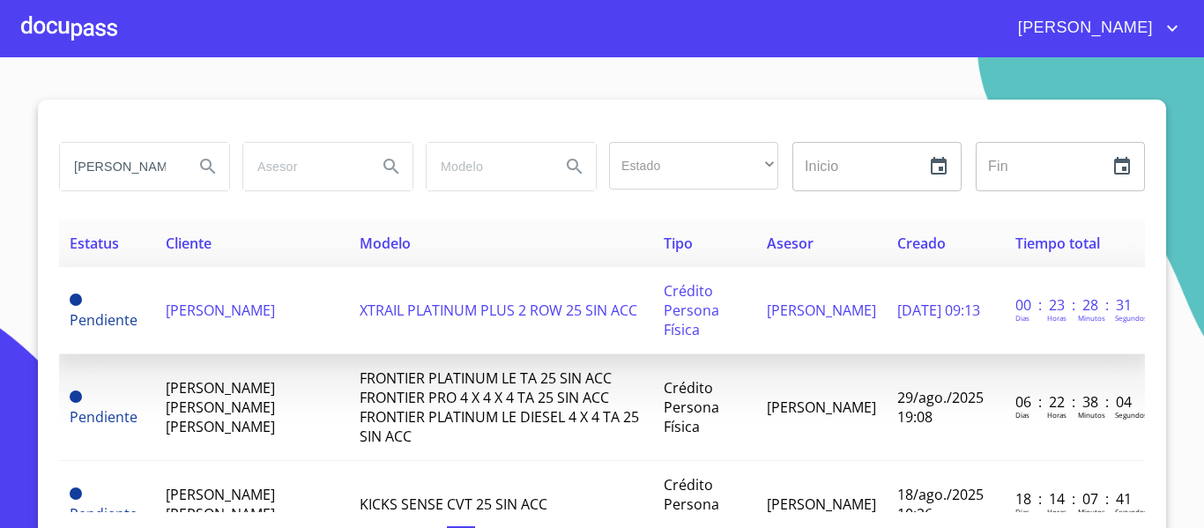
scroll to position [0, 27]
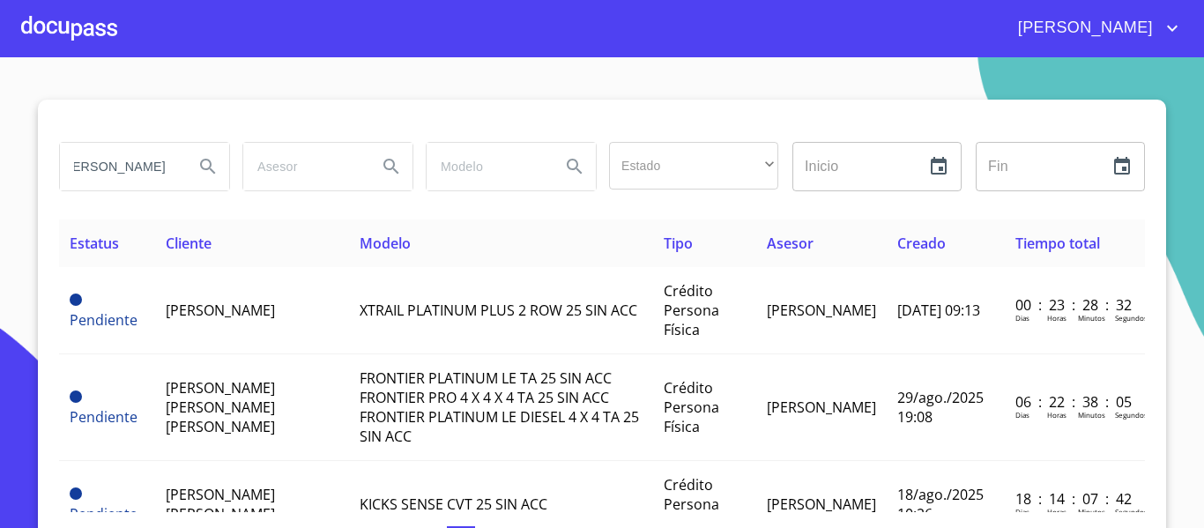
type input "[PERSON_NAME]"
click at [197, 163] on icon "Search" at bounding box center [207, 166] width 21 height 21
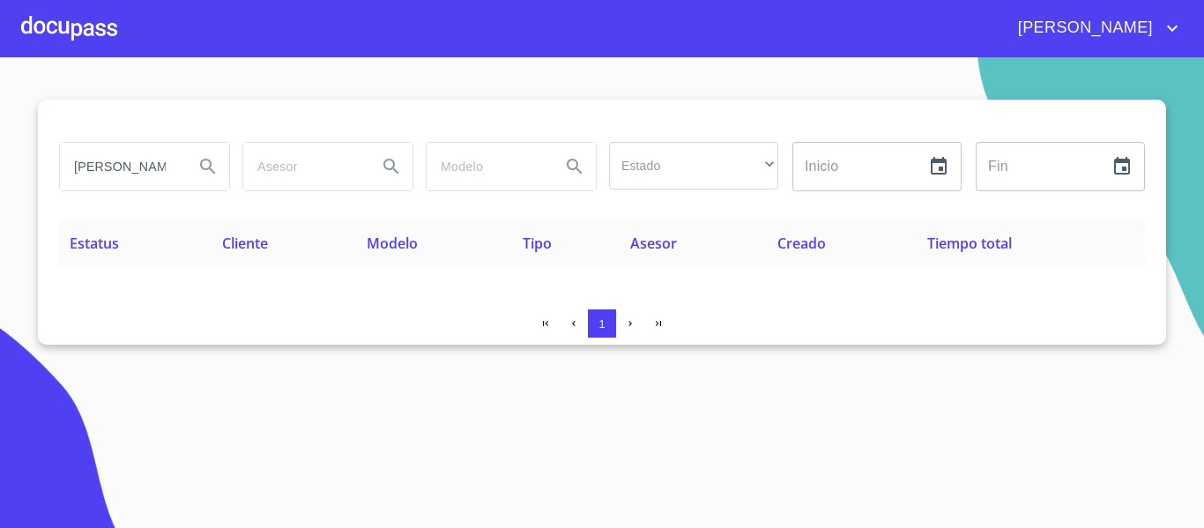
click at [71, 27] on div at bounding box center [69, 28] width 96 height 56
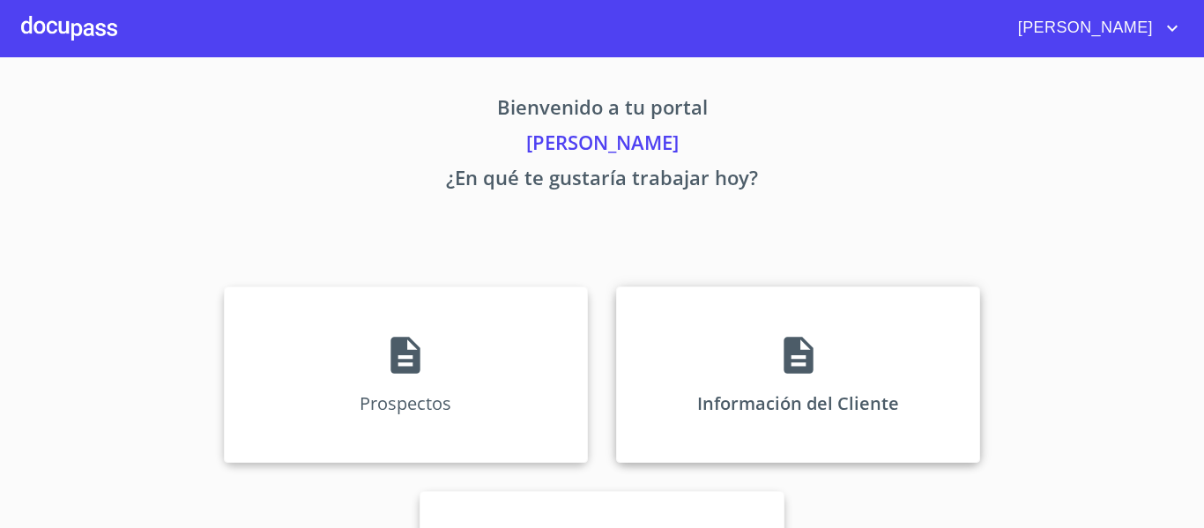
click at [642, 386] on div "Información del Cliente" at bounding box center [798, 374] width 364 height 176
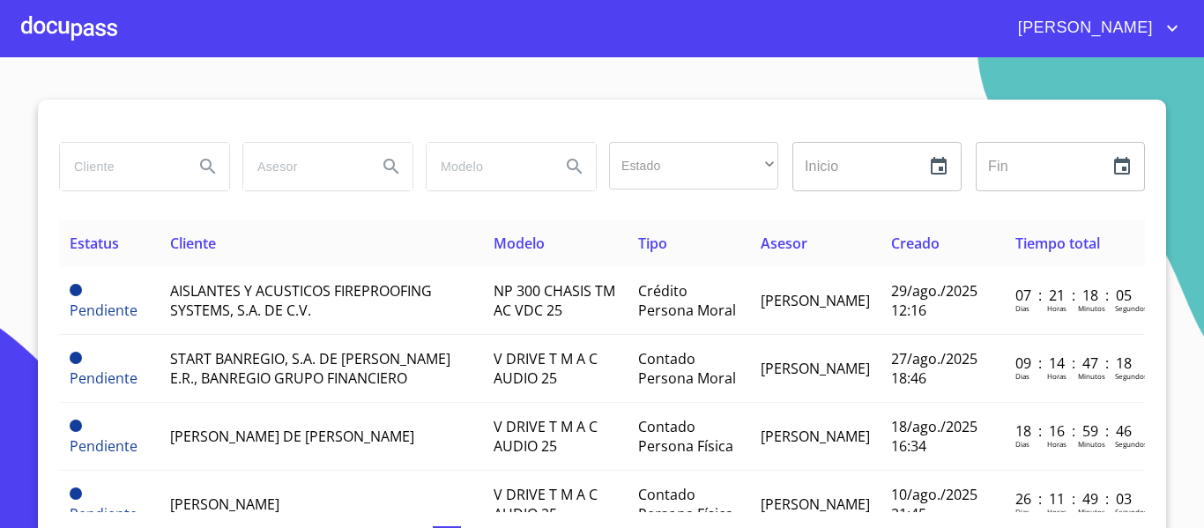
paste input "[PERSON_NAME]"
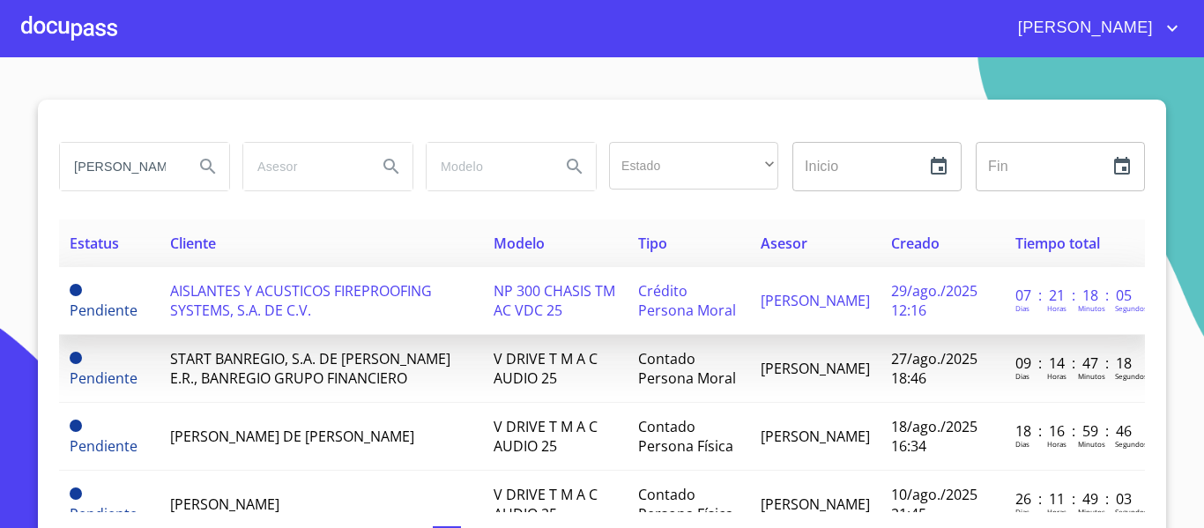
scroll to position [0, 27]
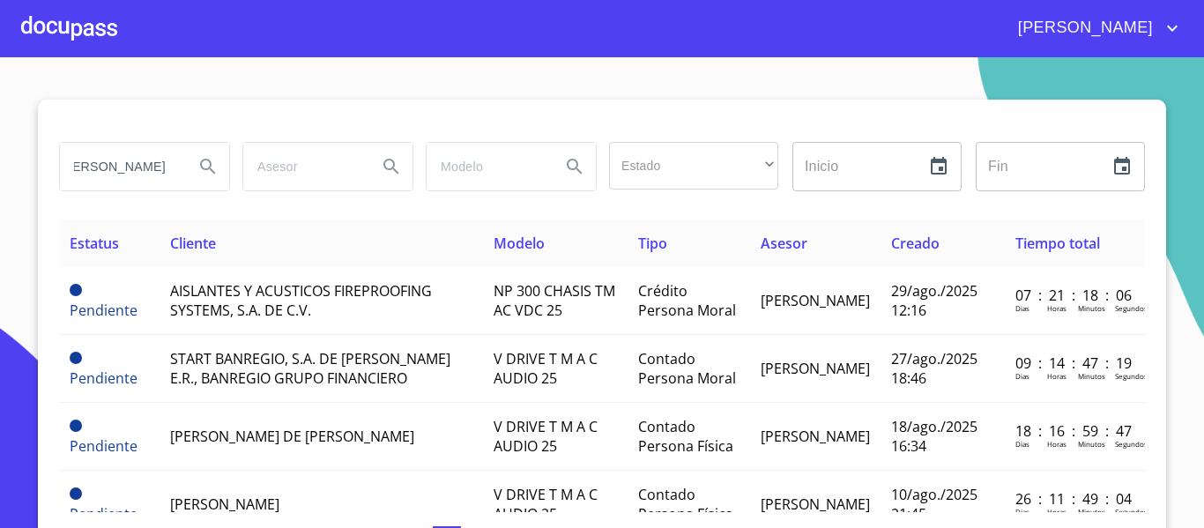
type input "[PERSON_NAME]"
click at [200, 166] on icon "Search" at bounding box center [207, 166] width 15 height 15
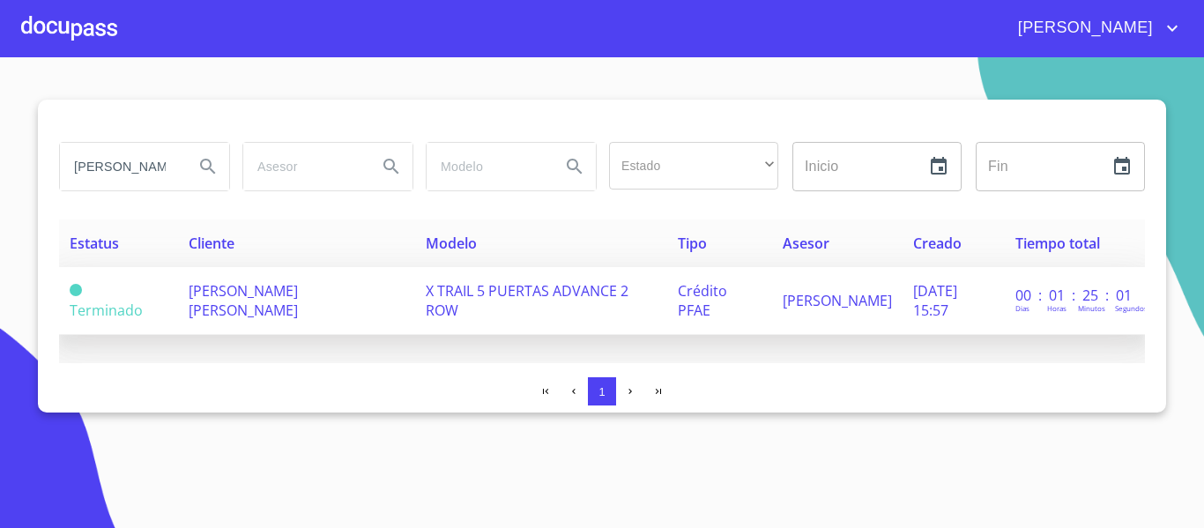
click at [356, 323] on td "[PERSON_NAME] [PERSON_NAME]" at bounding box center [297, 301] width 238 height 68
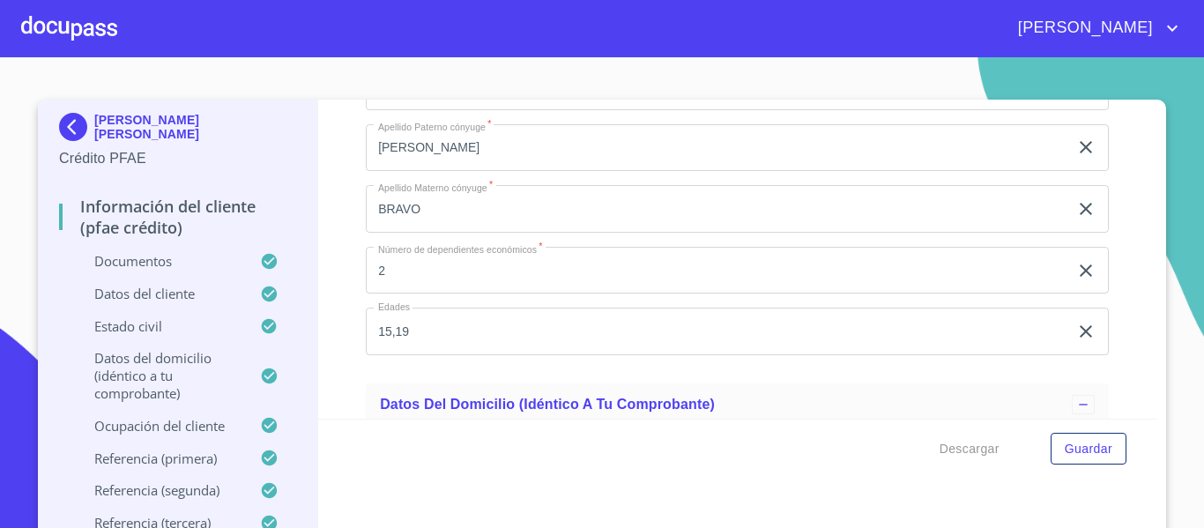
scroll to position [6962, 0]
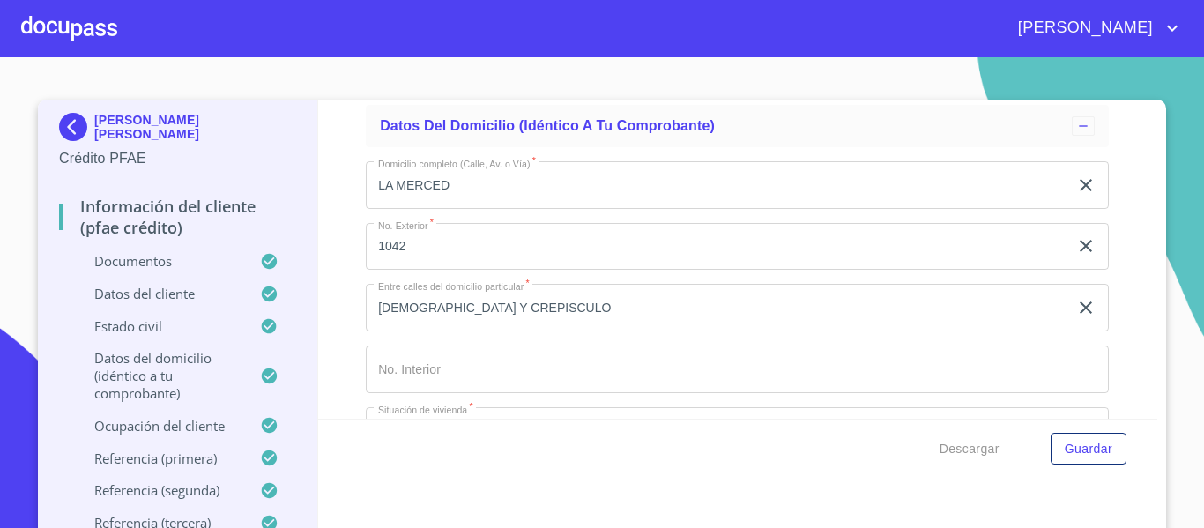
click at [63, 38] on div at bounding box center [69, 28] width 96 height 56
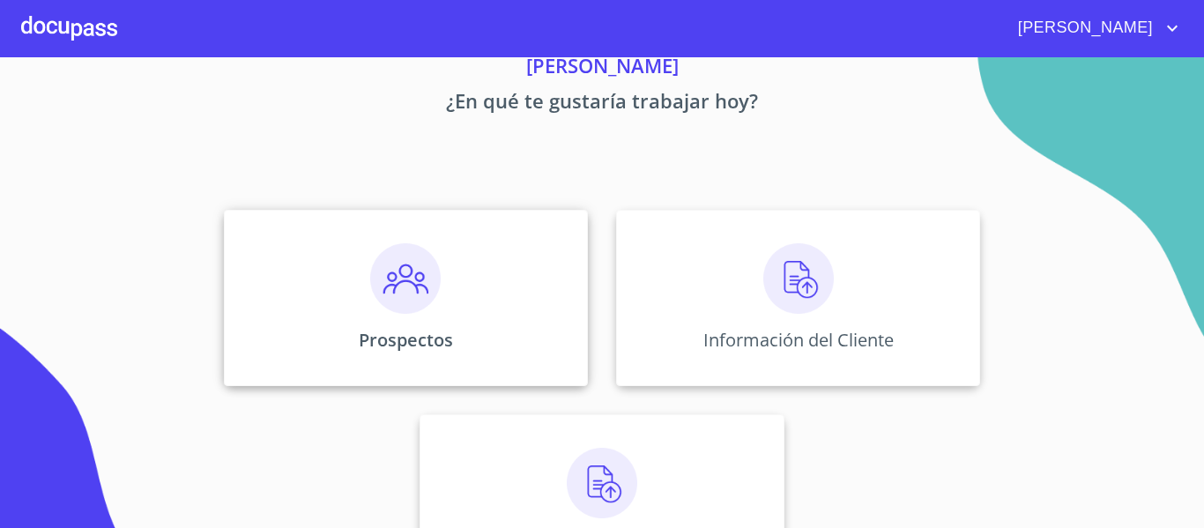
scroll to position [153, 0]
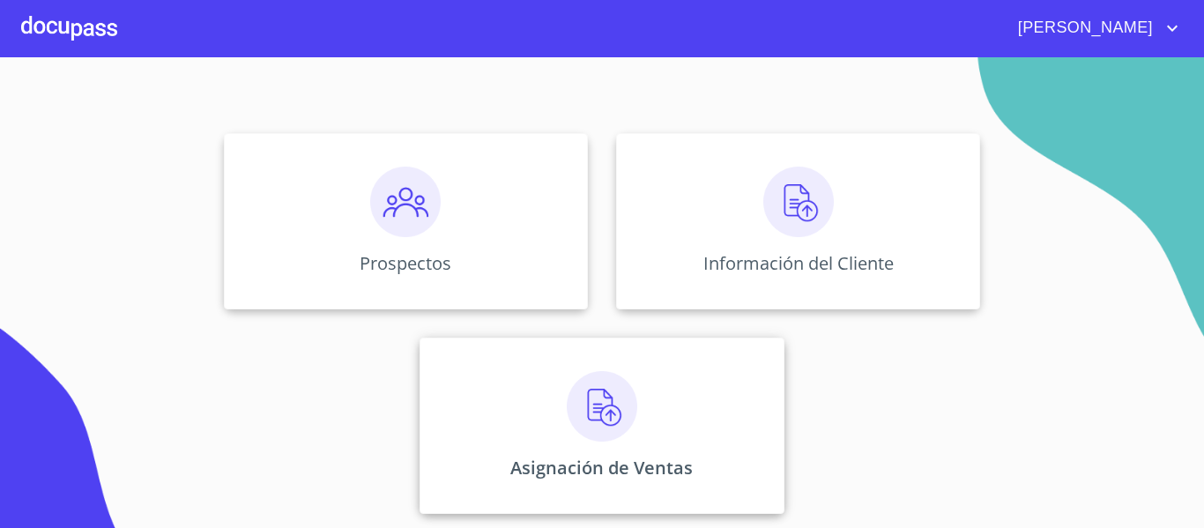
click at [567, 431] on img at bounding box center [602, 406] width 71 height 71
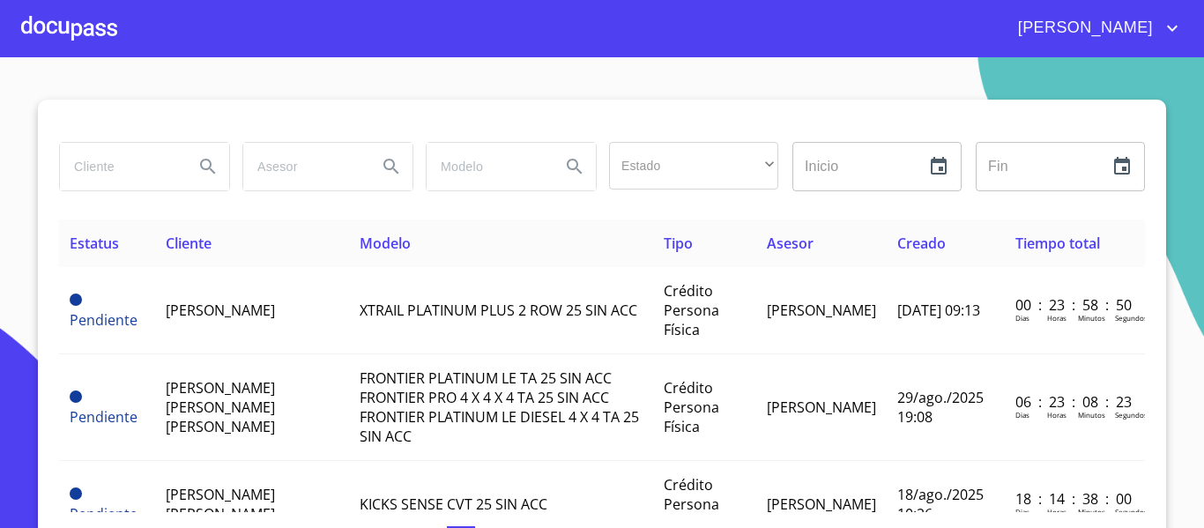
click at [131, 172] on input "search" at bounding box center [120, 167] width 120 height 48
type input "j"
type input "[PERSON_NAME]"
click at [200, 160] on icon "Search" at bounding box center [207, 166] width 15 height 15
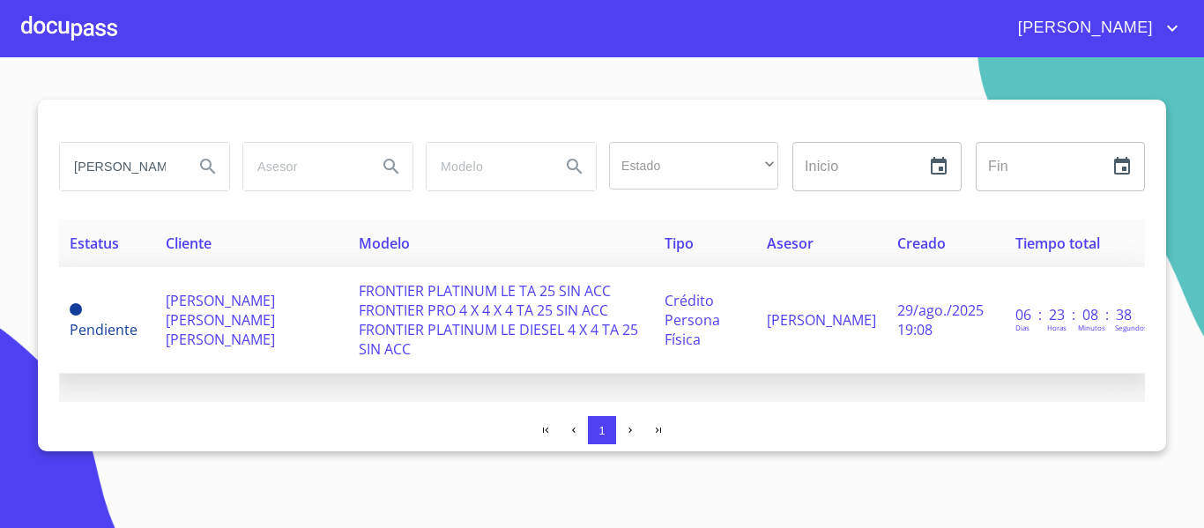
click at [432, 310] on span "FRONTIER PLATINUM LE TA 25 SIN ACC FRONTIER PRO 4 X 4 X 4 TA 25 SIN ACC FRONTIE…" at bounding box center [498, 320] width 279 height 78
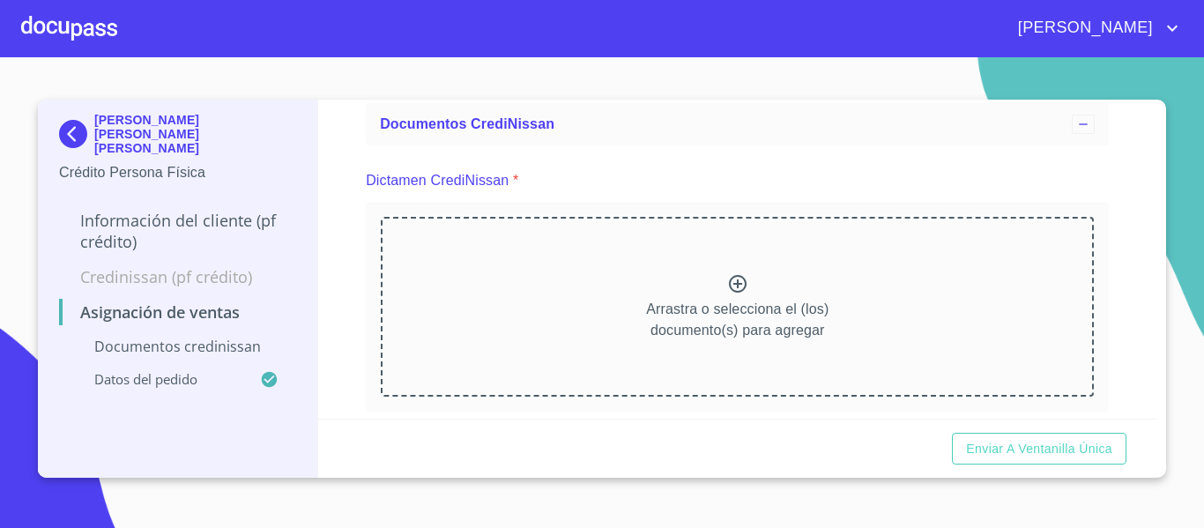
scroll to position [88, 0]
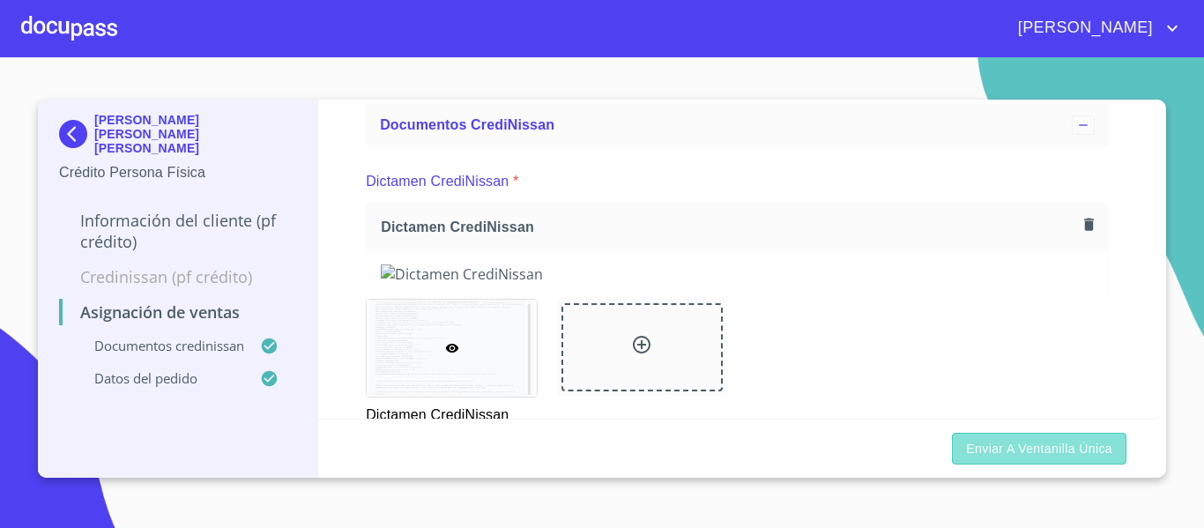
click at [1058, 457] on span "Enviar a Ventanilla única" at bounding box center [1039, 449] width 146 height 22
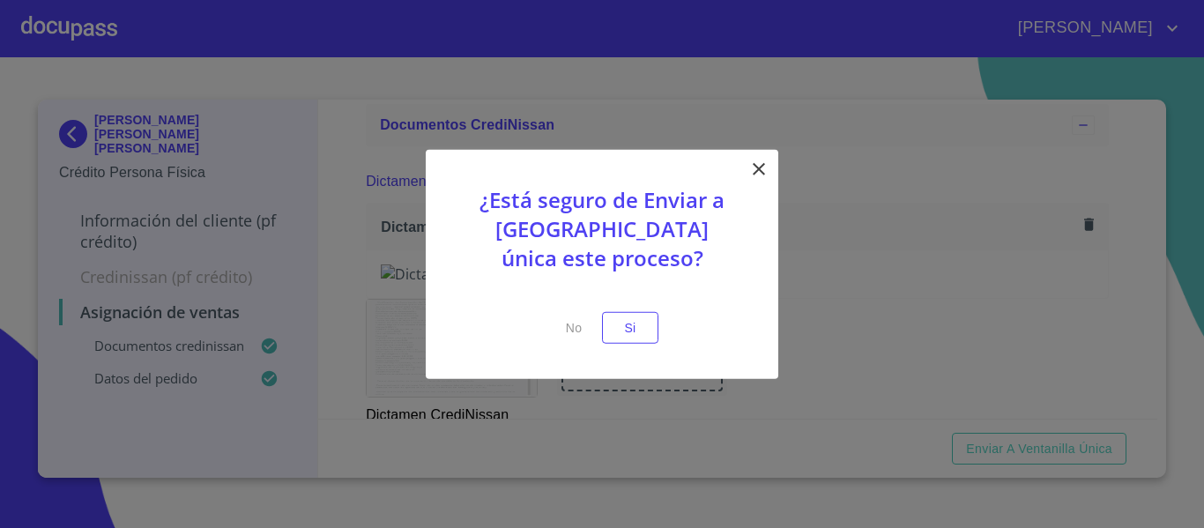
click at [639, 305] on p at bounding box center [602, 300] width 264 height 22
click at [631, 323] on span "Si" at bounding box center [630, 327] width 28 height 22
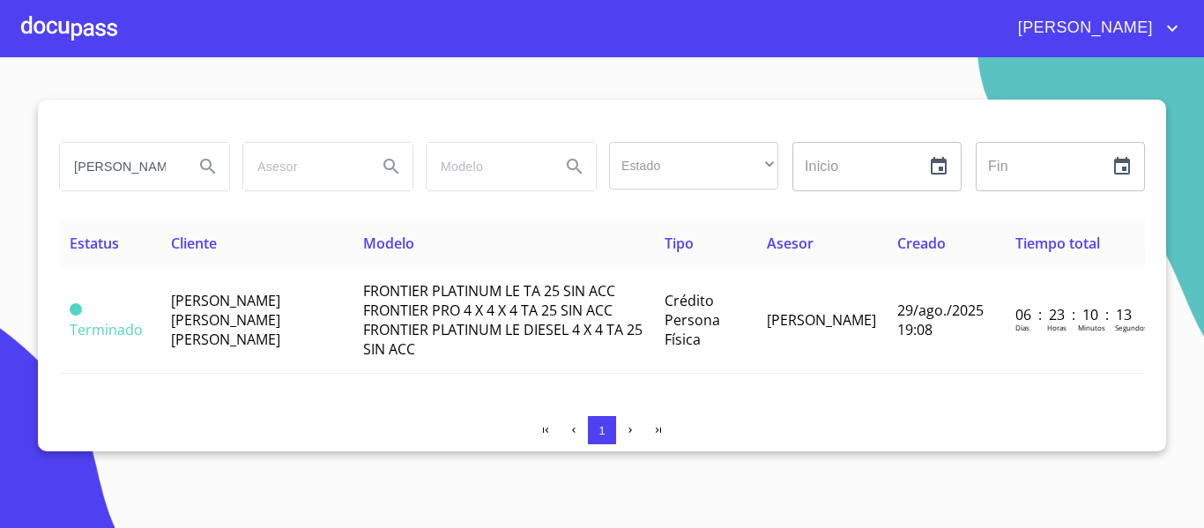
drag, startPoint x: 166, startPoint y: 162, endPoint x: 71, endPoint y: 169, distance: 94.6
click at [71, 169] on input "[PERSON_NAME]" at bounding box center [120, 167] width 120 height 48
click at [84, 38] on div at bounding box center [69, 28] width 96 height 56
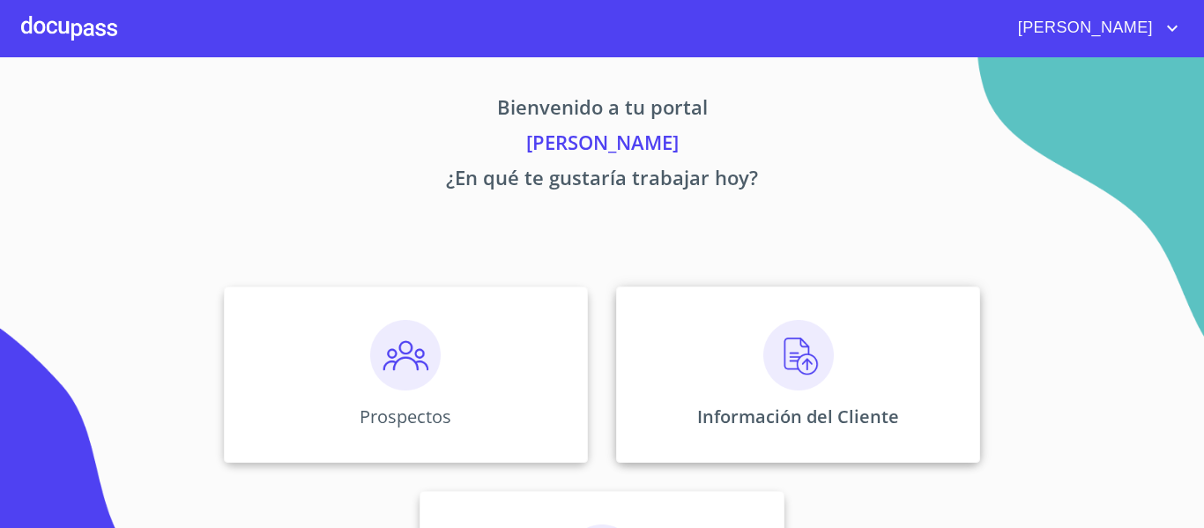
click at [670, 382] on div "Información del Cliente" at bounding box center [798, 374] width 364 height 176
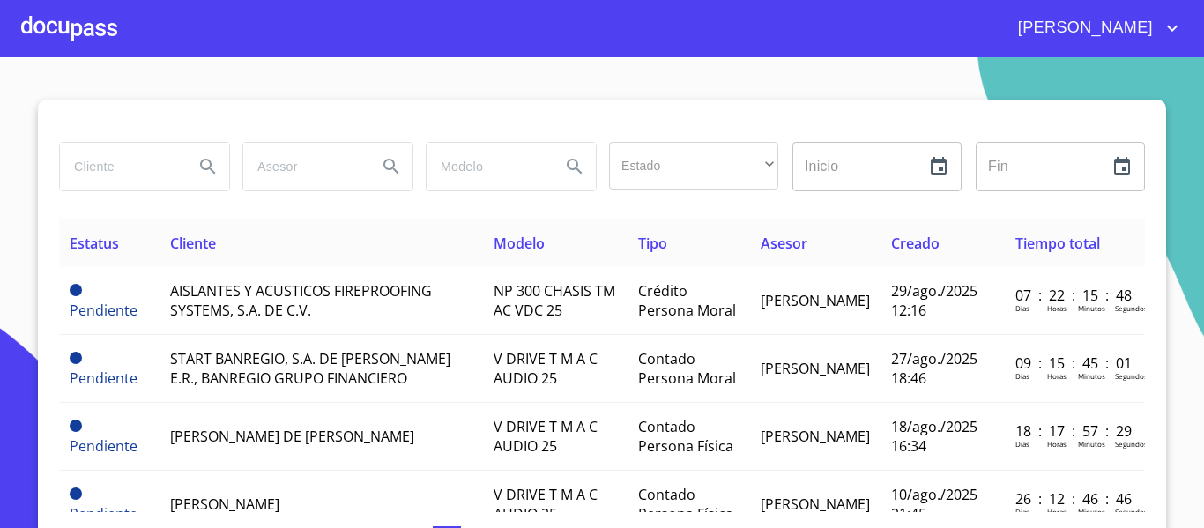
drag, startPoint x: 90, startPoint y: 167, endPoint x: 63, endPoint y: 174, distance: 27.2
paste input "[PERSON_NAME]"
type input "[PERSON_NAME]"
click at [197, 169] on icon "Search" at bounding box center [207, 166] width 21 height 21
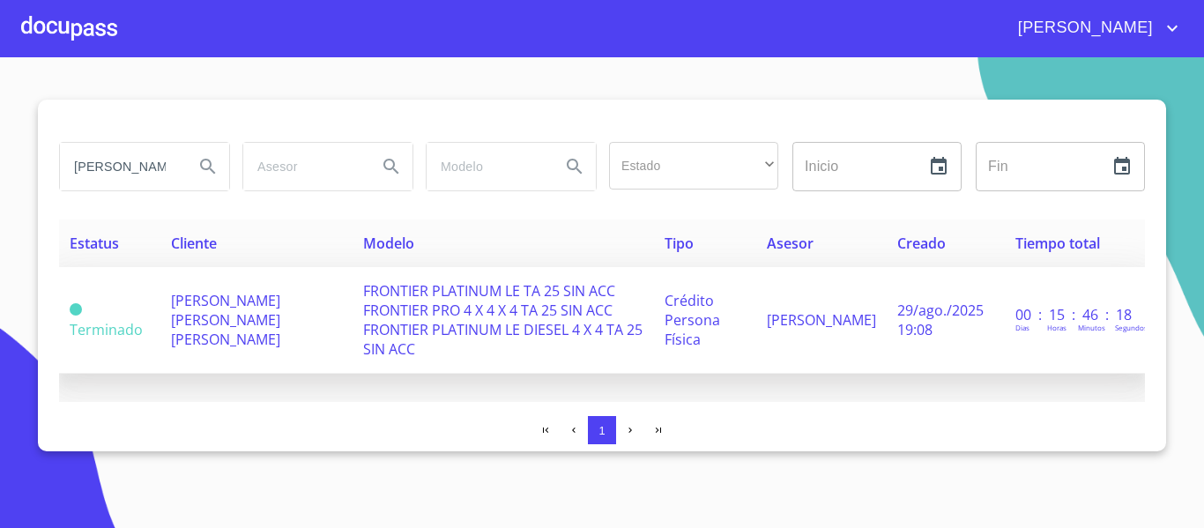
click at [707, 292] on span "Crédito Persona Física" at bounding box center [693, 320] width 56 height 58
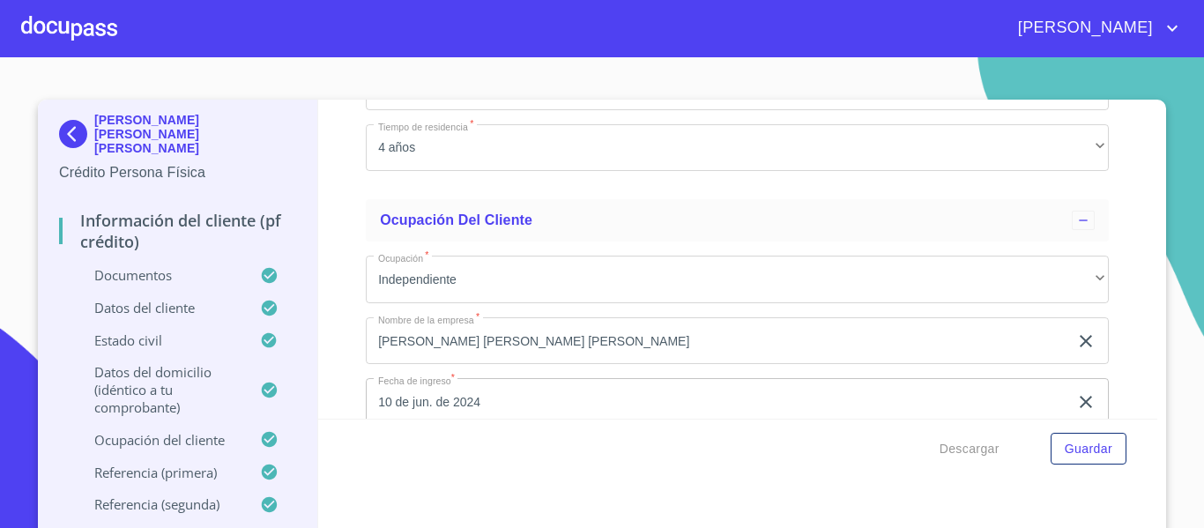
scroll to position [6328, 0]
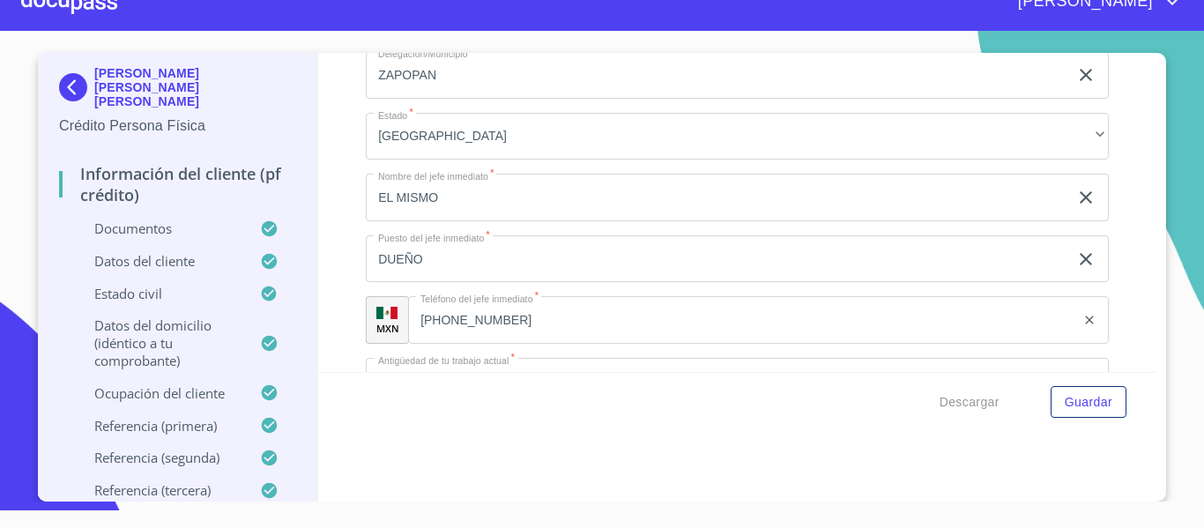
scroll to position [7407, 0]
click at [71, 12] on div at bounding box center [69, 2] width 96 height 56
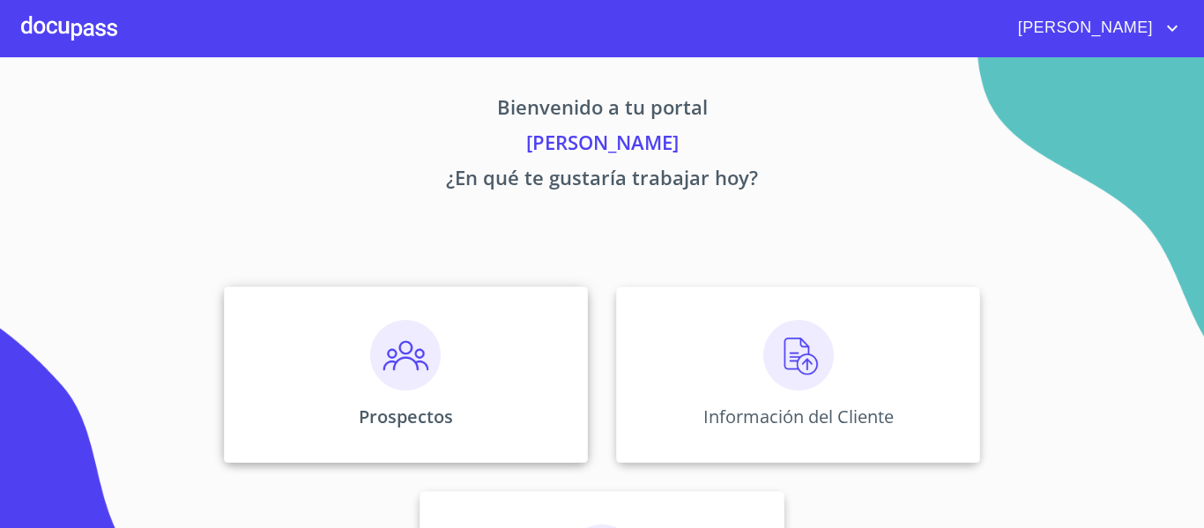
click at [471, 415] on div "Prospectos" at bounding box center [406, 374] width 364 height 176
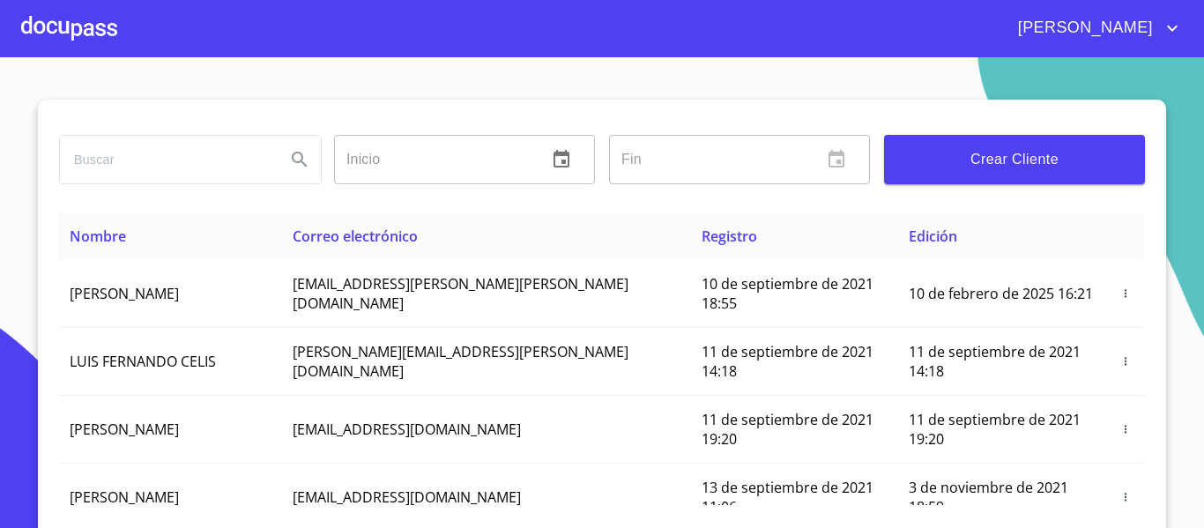
click at [152, 162] on input "search" at bounding box center [166, 160] width 212 height 48
click at [71, 169] on input "search" at bounding box center [166, 160] width 212 height 48
click at [161, 167] on input "search" at bounding box center [166, 160] width 212 height 48
click at [289, 163] on icon "Search" at bounding box center [299, 159] width 21 height 21
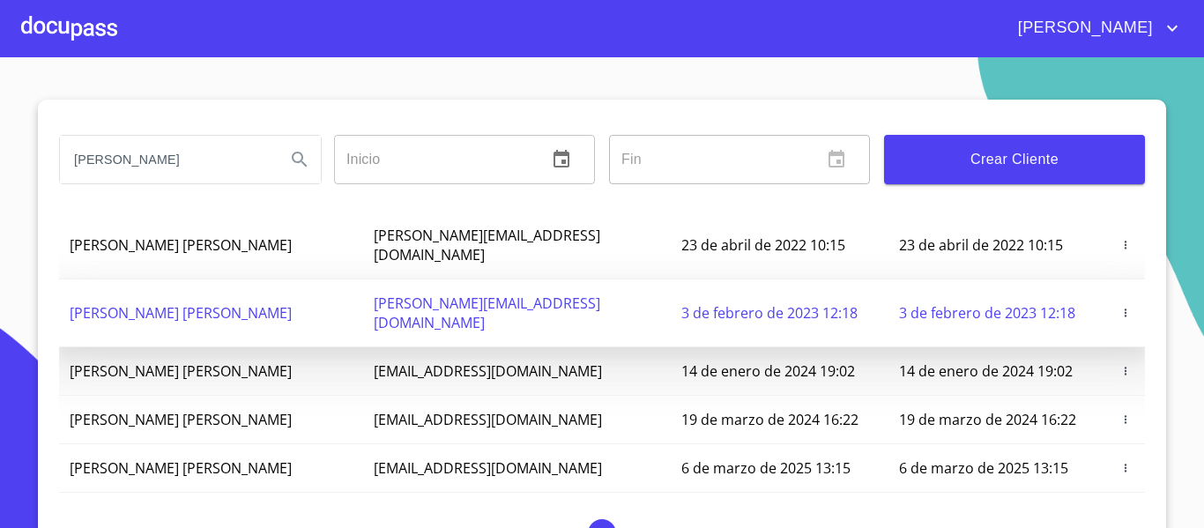
scroll to position [74, 0]
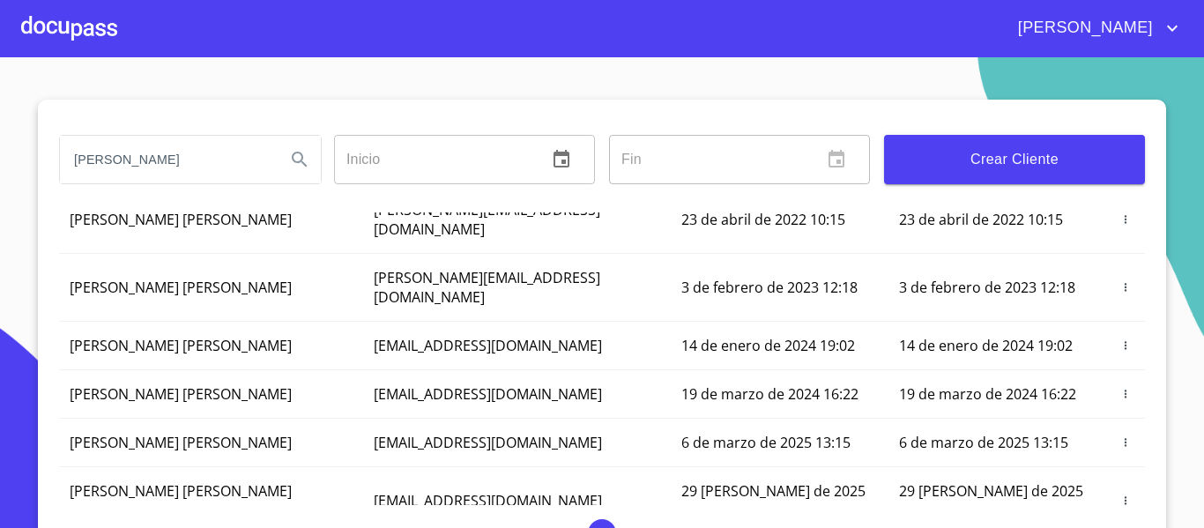
click at [157, 160] on input "[PERSON_NAME]" at bounding box center [166, 160] width 212 height 48
type input "J"
type input "[PERSON_NAME]"
click at [295, 161] on icon "Search" at bounding box center [299, 159] width 15 height 15
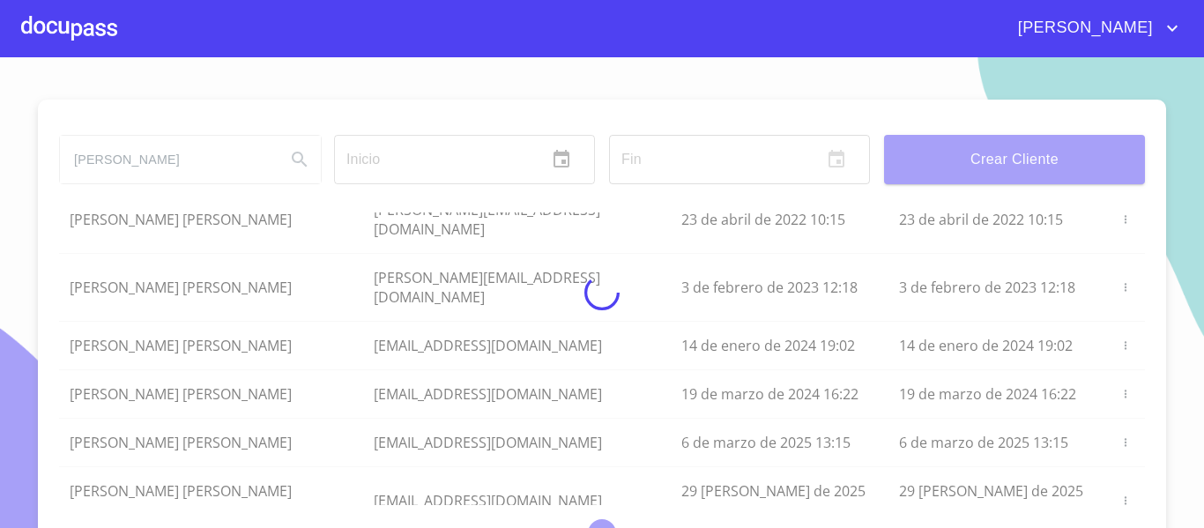
scroll to position [0, 0]
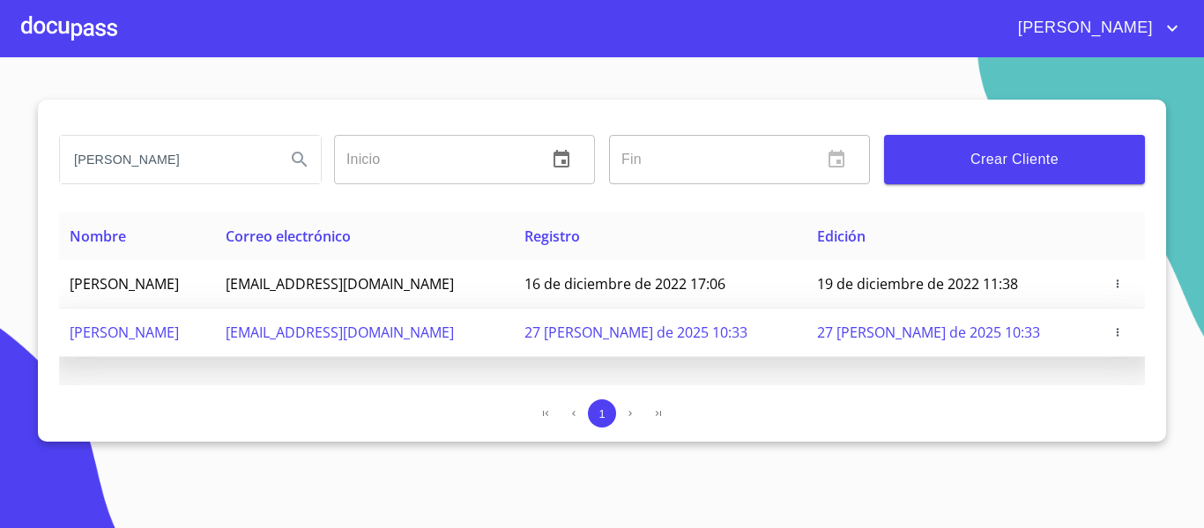
click at [215, 326] on td "[PERSON_NAME]" at bounding box center [137, 332] width 156 height 48
click at [308, 326] on td "[EMAIL_ADDRESS][DOMAIN_NAME]" at bounding box center [364, 332] width 299 height 48
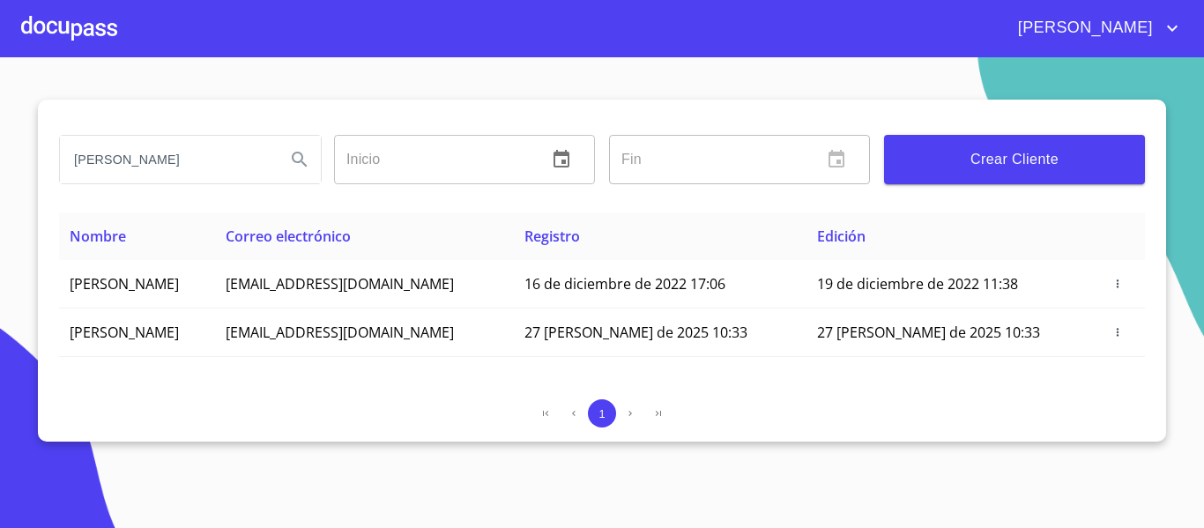
click at [143, 165] on input "[PERSON_NAME]" at bounding box center [166, 160] width 212 height 48
click at [77, 19] on div at bounding box center [69, 28] width 96 height 56
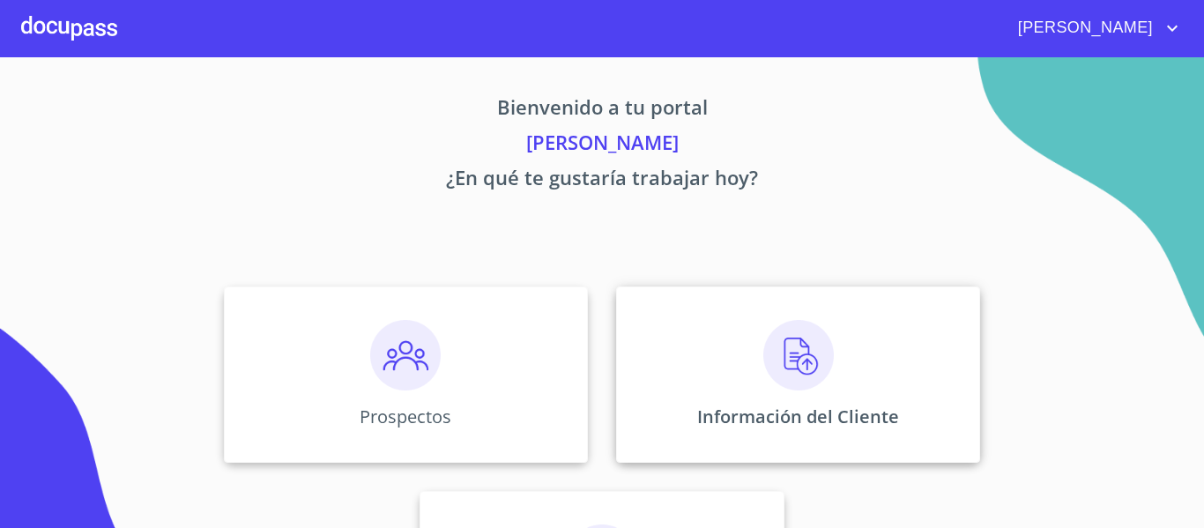
click at [738, 406] on p "Información del Cliente" at bounding box center [798, 417] width 202 height 24
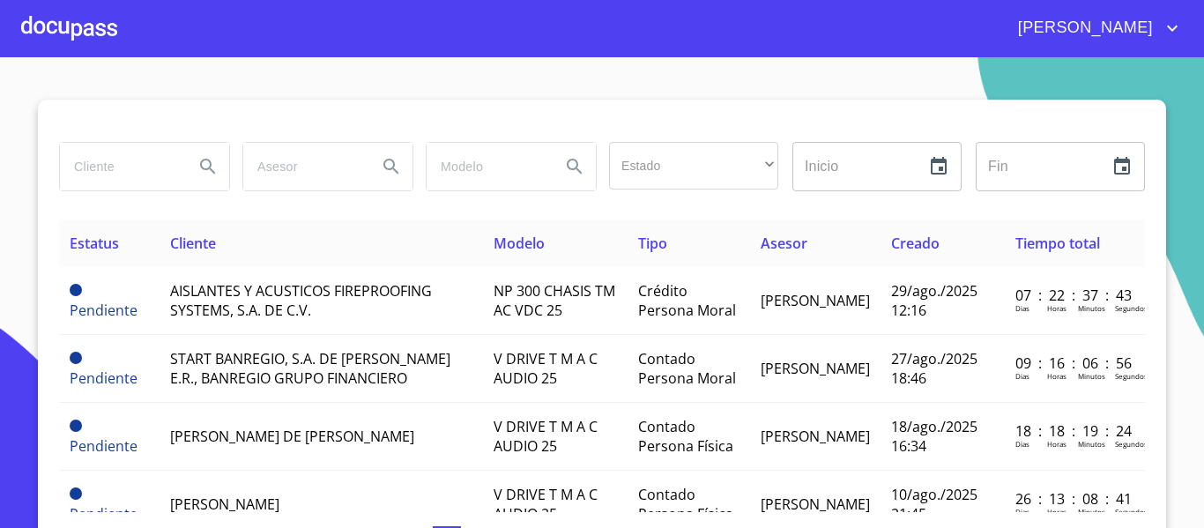
click at [115, 171] on input "search" at bounding box center [120, 167] width 120 height 48
type input "[PERSON_NAME]"
click at [200, 166] on icon "Search" at bounding box center [207, 166] width 21 height 21
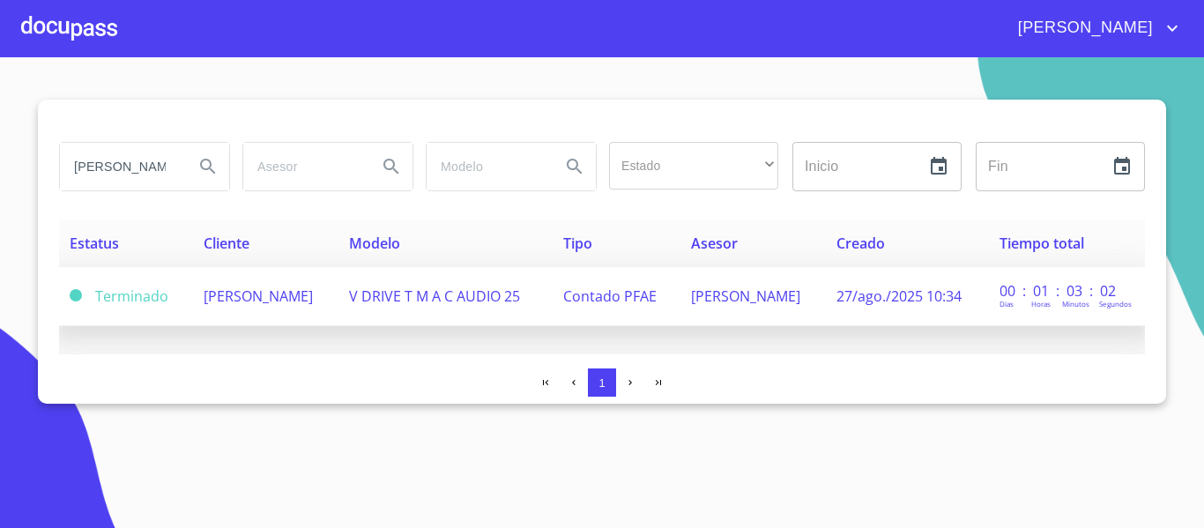
click at [401, 284] on td "V DRIVE T M A C AUDIO 25" at bounding box center [445, 296] width 214 height 59
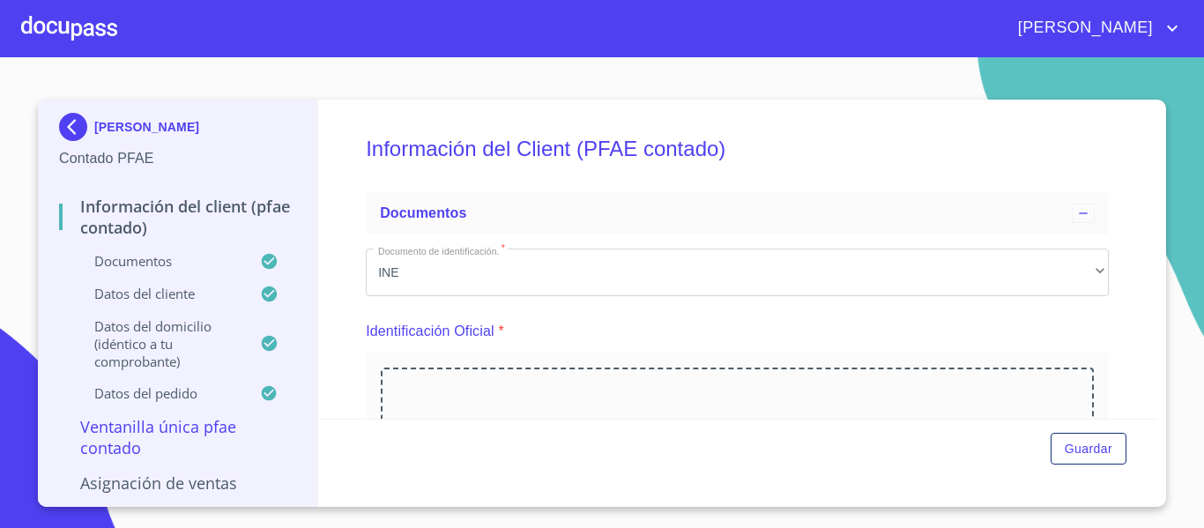
scroll to position [340, 0]
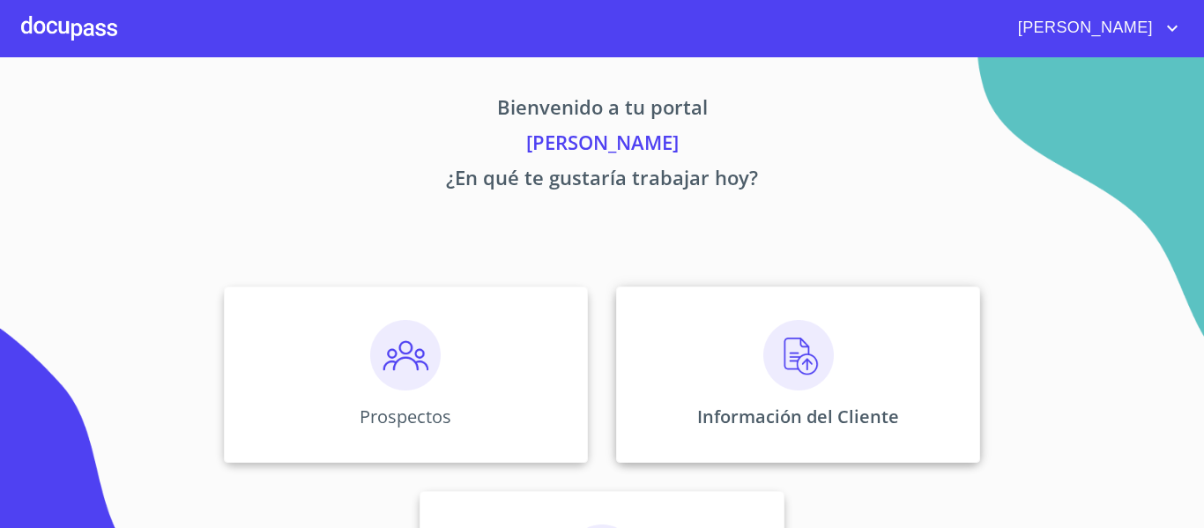
click at [806, 434] on div "Información del Cliente" at bounding box center [798, 374] width 364 height 176
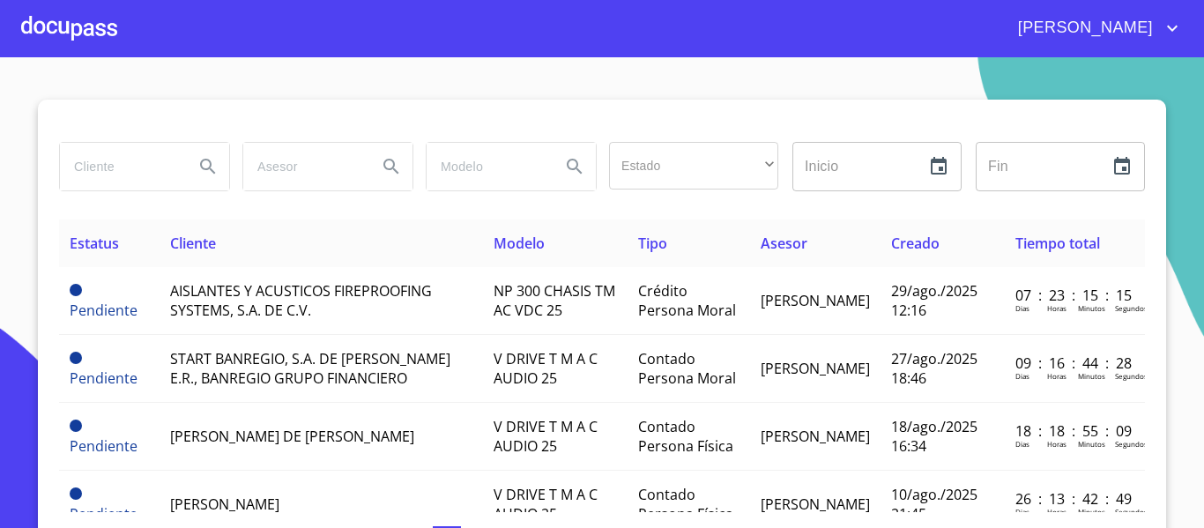
click at [143, 171] on input "search" at bounding box center [120, 167] width 120 height 48
type input "CAFE"
click at [197, 173] on icon "Search" at bounding box center [207, 166] width 21 height 21
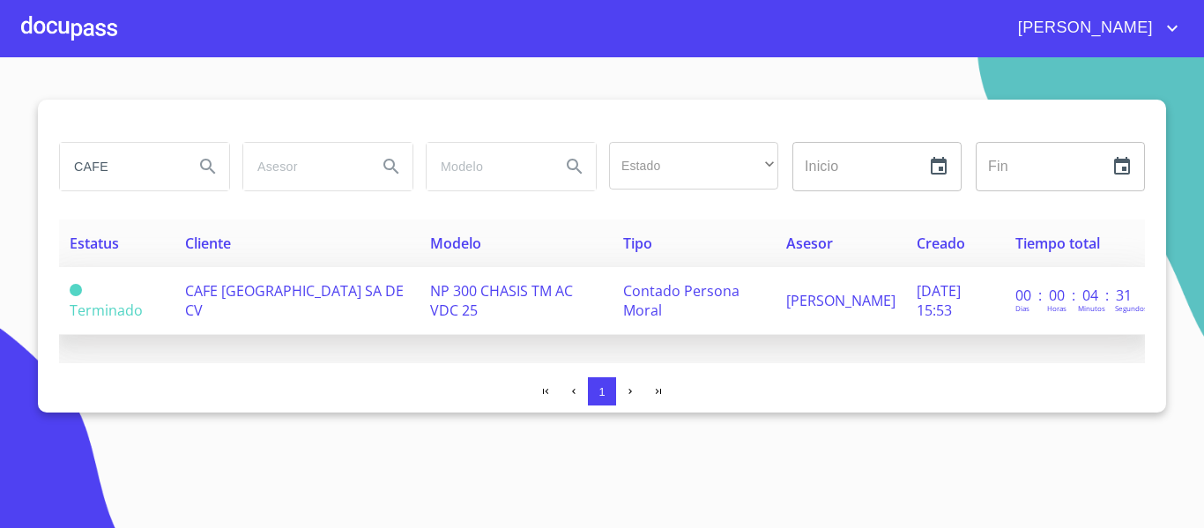
click at [436, 285] on span "NP 300 CHASIS TM AC VDC 25" at bounding box center [501, 300] width 143 height 39
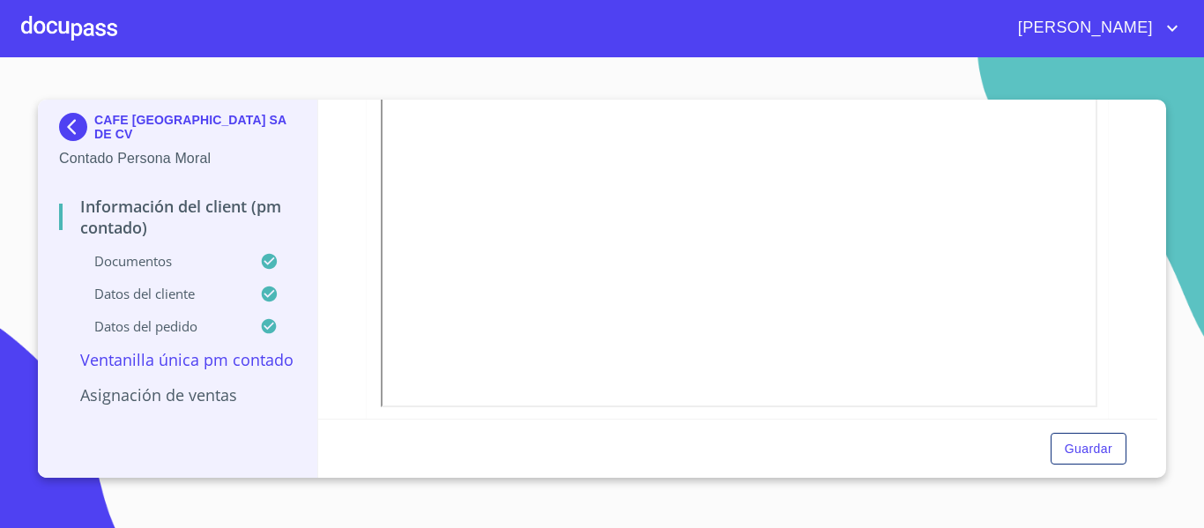
scroll to position [2820, 0]
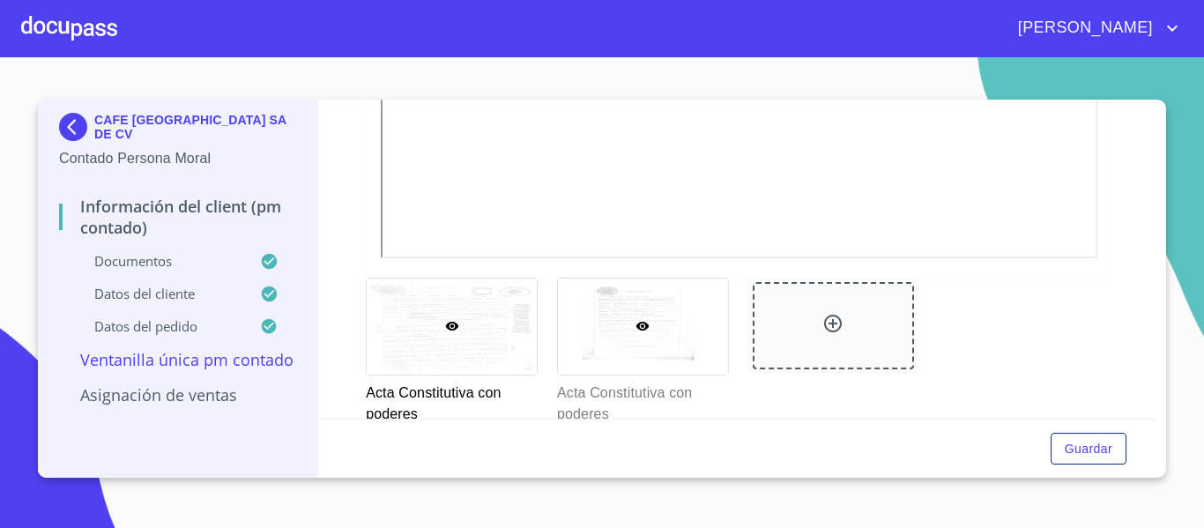
click at [642, 340] on div at bounding box center [643, 326] width 170 height 96
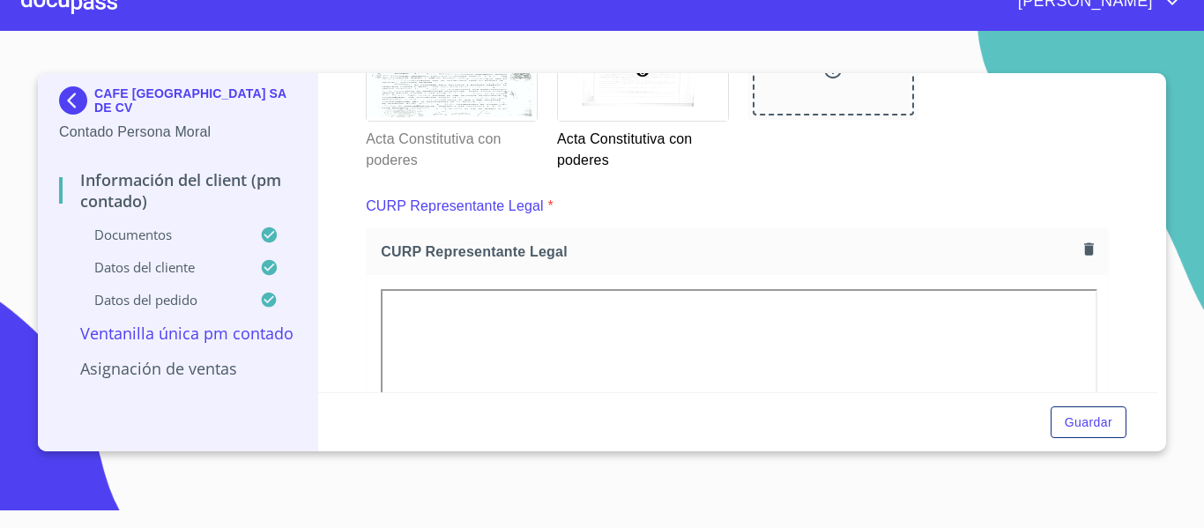
scroll to position [3105, 0]
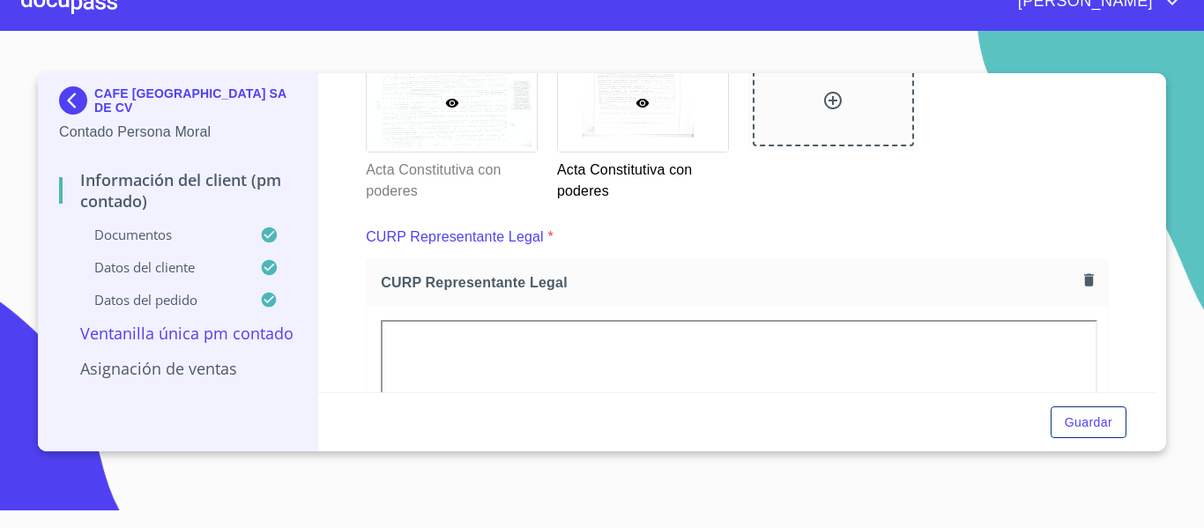
click at [463, 112] on div at bounding box center [452, 104] width 170 height 96
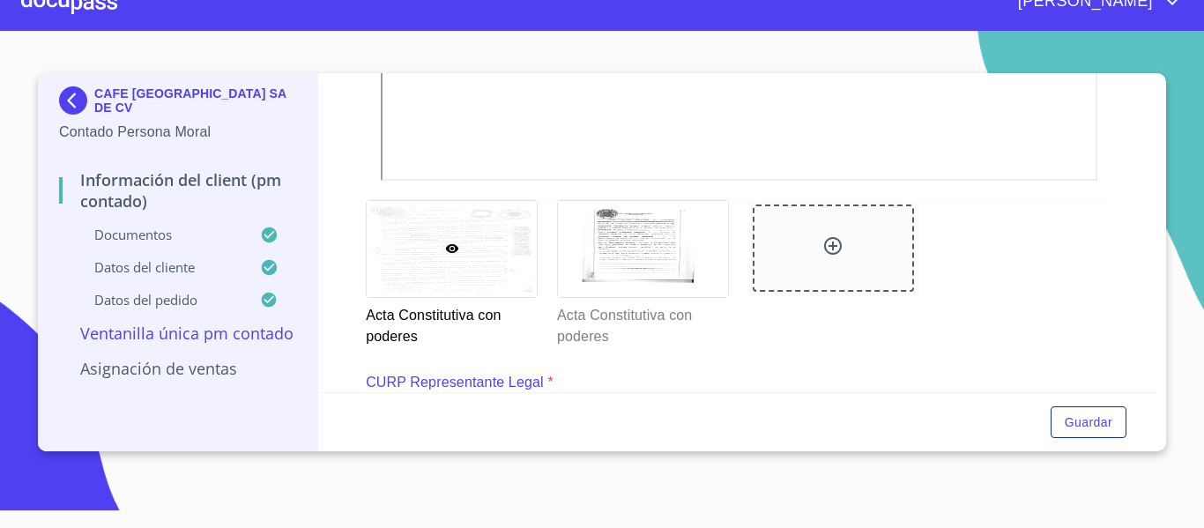
scroll to position [2958, 0]
click at [661, 237] on div at bounding box center [643, 251] width 170 height 96
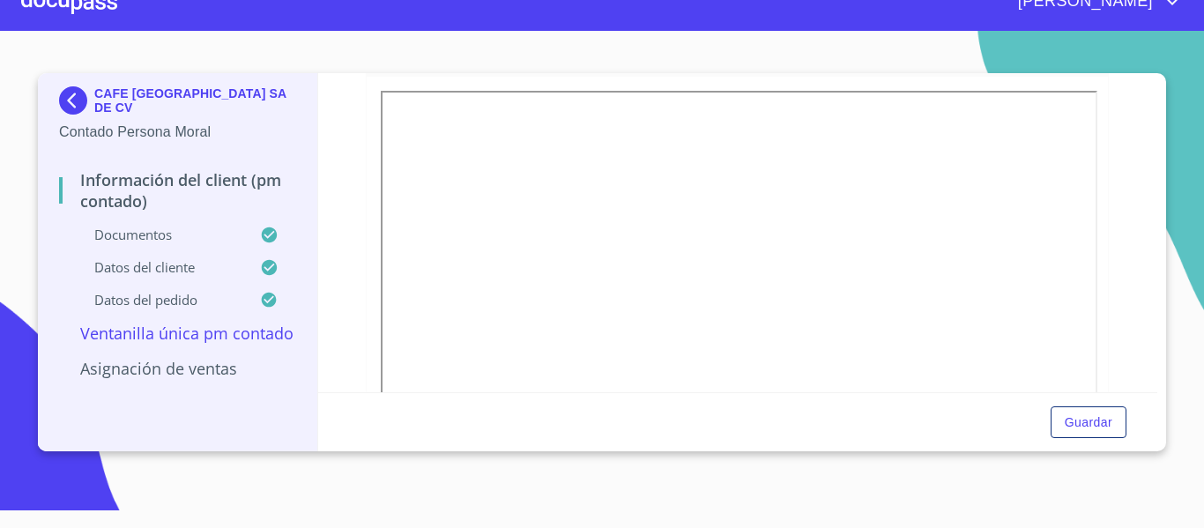
scroll to position [326, 0]
click at [71, 100] on img at bounding box center [76, 100] width 35 height 28
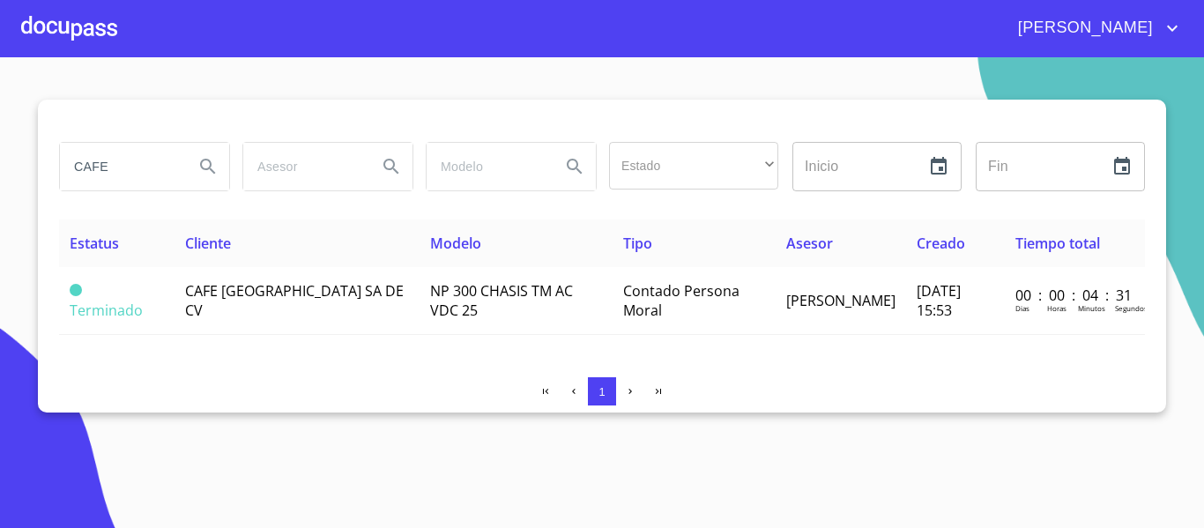
click at [128, 176] on input "CAFE" at bounding box center [120, 167] width 120 height 48
type input "C"
type input "ERICK VALERIO"
click at [203, 169] on icon "Search" at bounding box center [207, 166] width 21 height 21
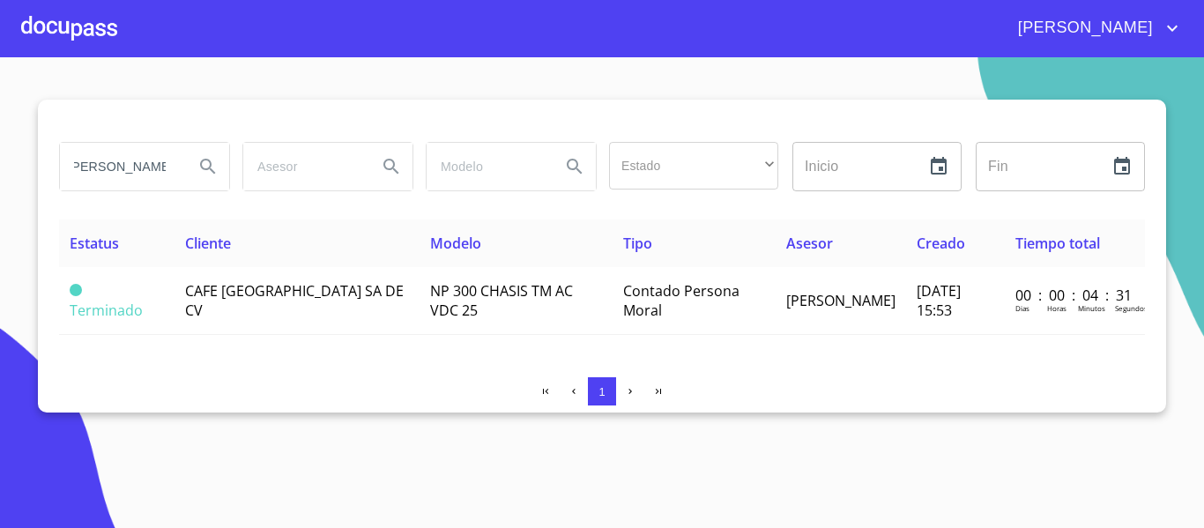
scroll to position [0, 0]
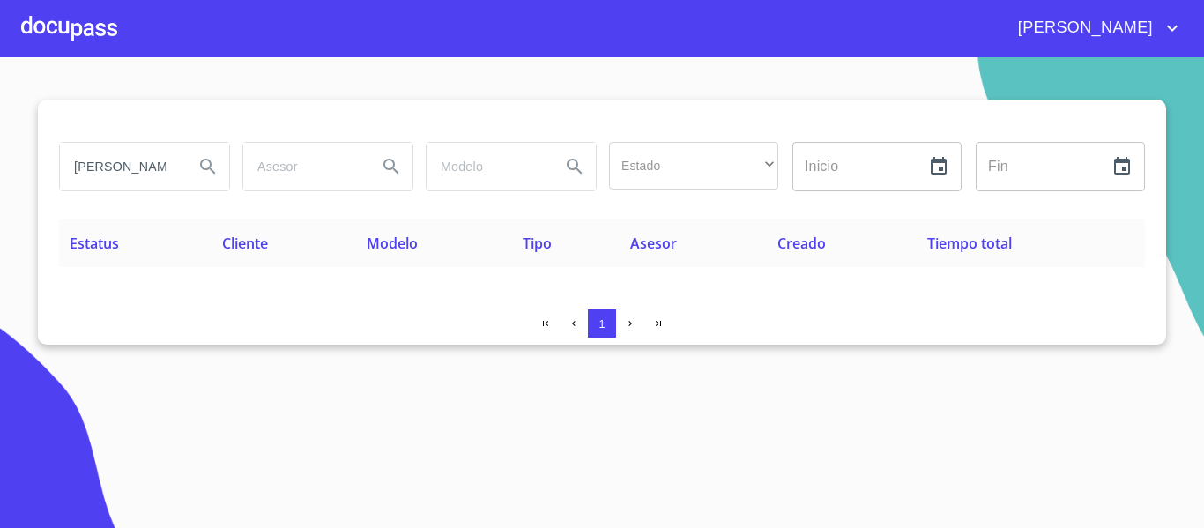
click at [72, 32] on div at bounding box center [69, 28] width 96 height 56
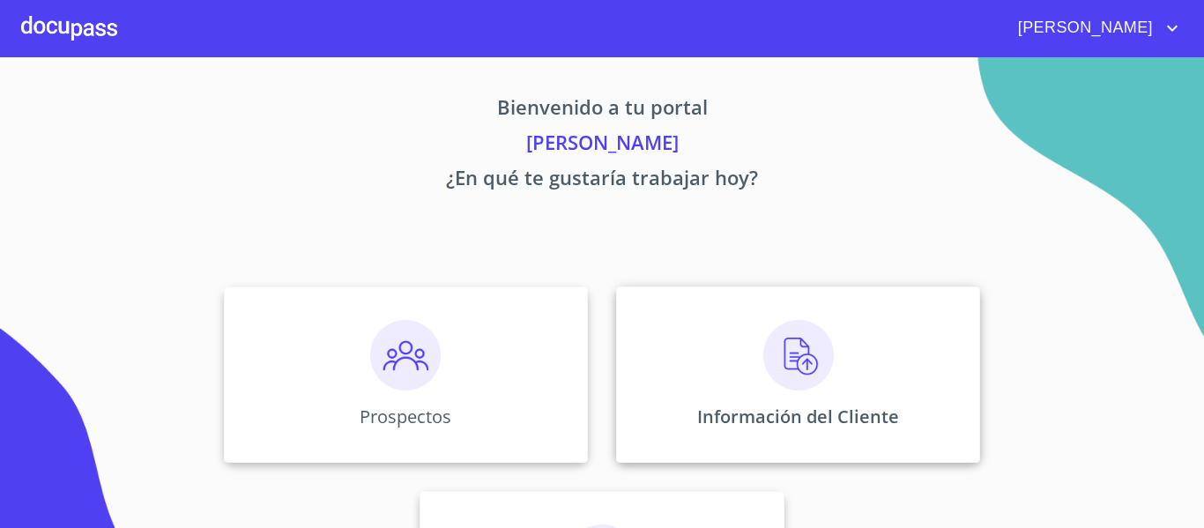
click at [761, 434] on div "Información del Cliente" at bounding box center [798, 374] width 364 height 176
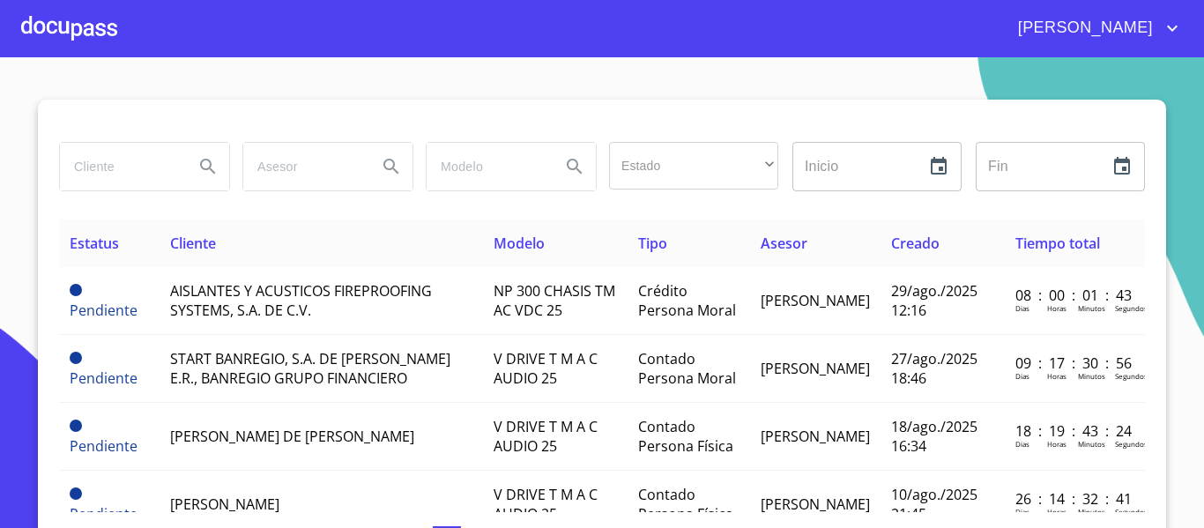
click at [109, 167] on input "search" at bounding box center [120, 167] width 120 height 48
type input "[PERSON_NAME]"
click at [197, 163] on icon "Search" at bounding box center [207, 166] width 21 height 21
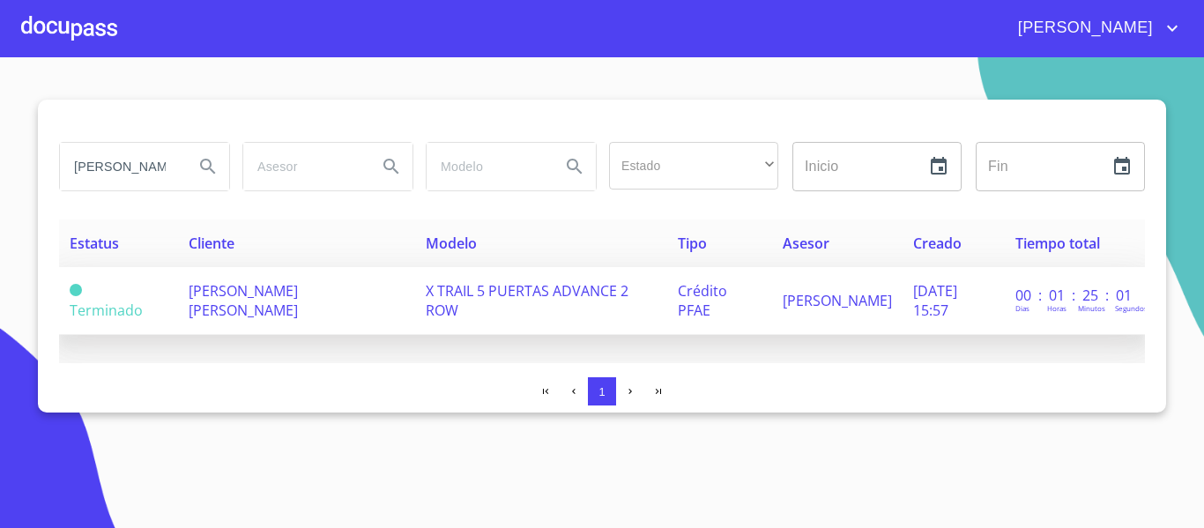
click at [280, 321] on td "[PERSON_NAME] [PERSON_NAME]" at bounding box center [297, 301] width 238 height 68
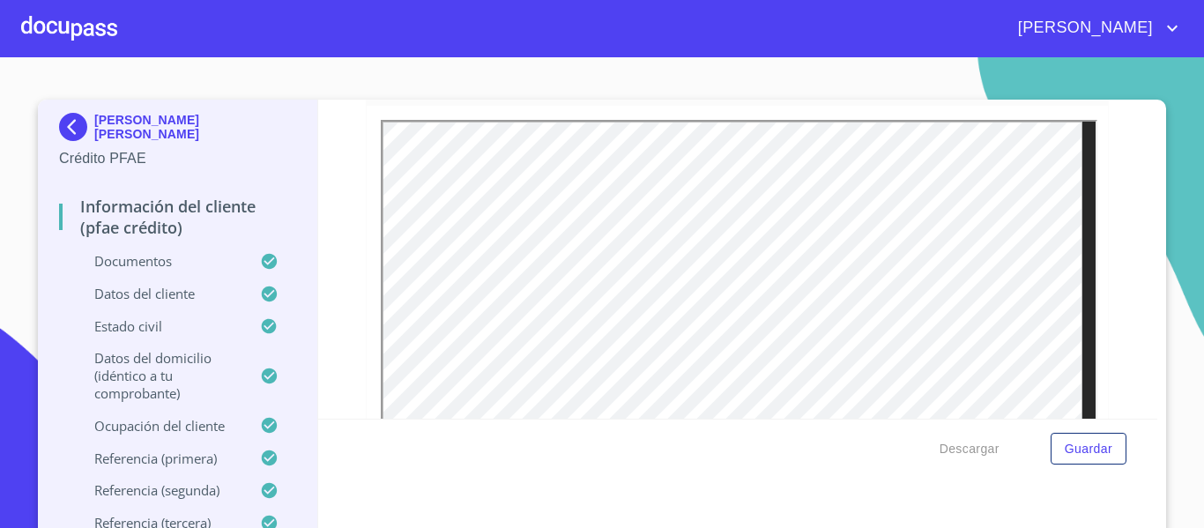
scroll to position [264, 0]
